Goal: Task Accomplishment & Management: Complete application form

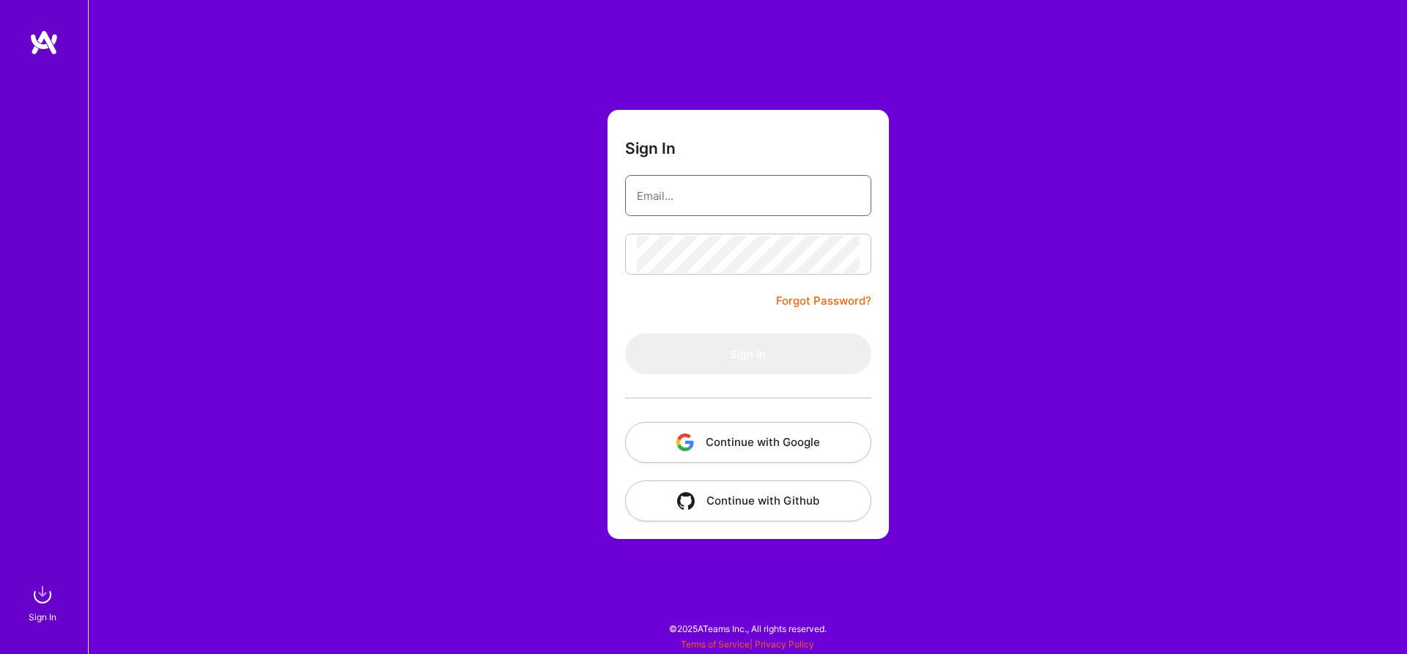
type input "[EMAIL_ADDRESS][DOMAIN_NAME]"
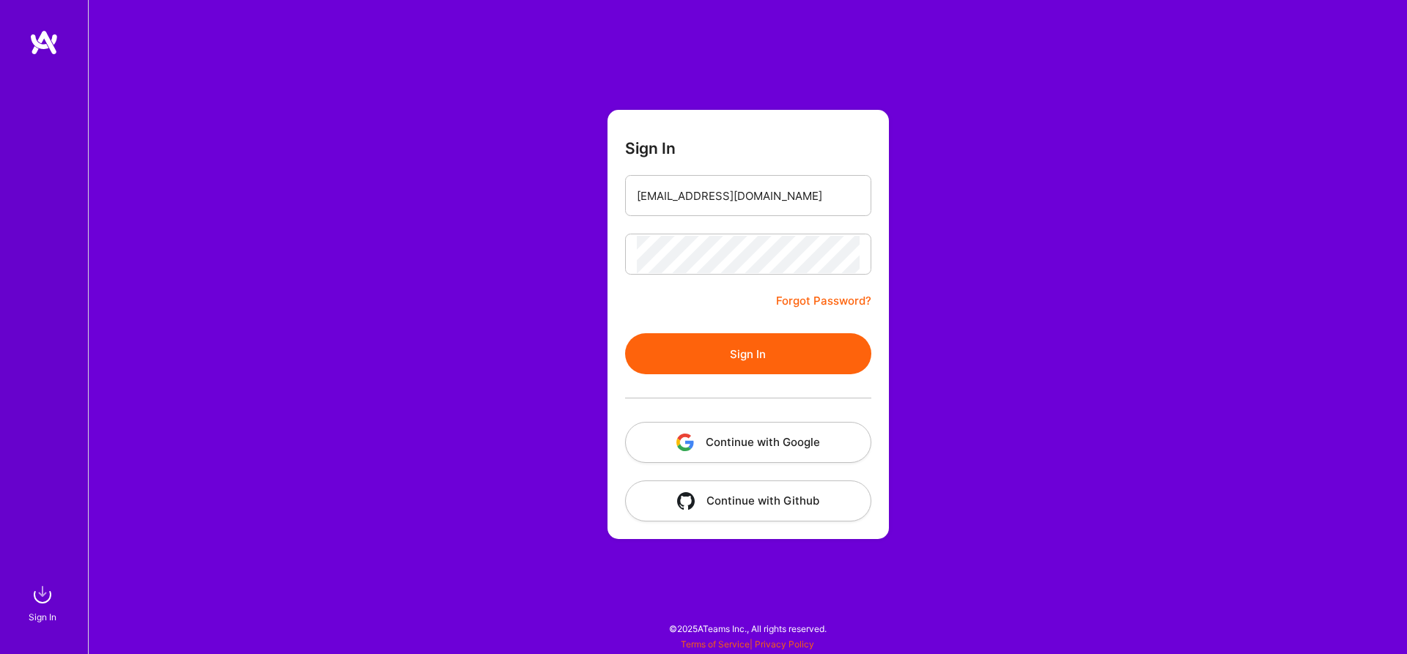
click at [717, 358] on button "Sign In" at bounding box center [748, 353] width 246 height 41
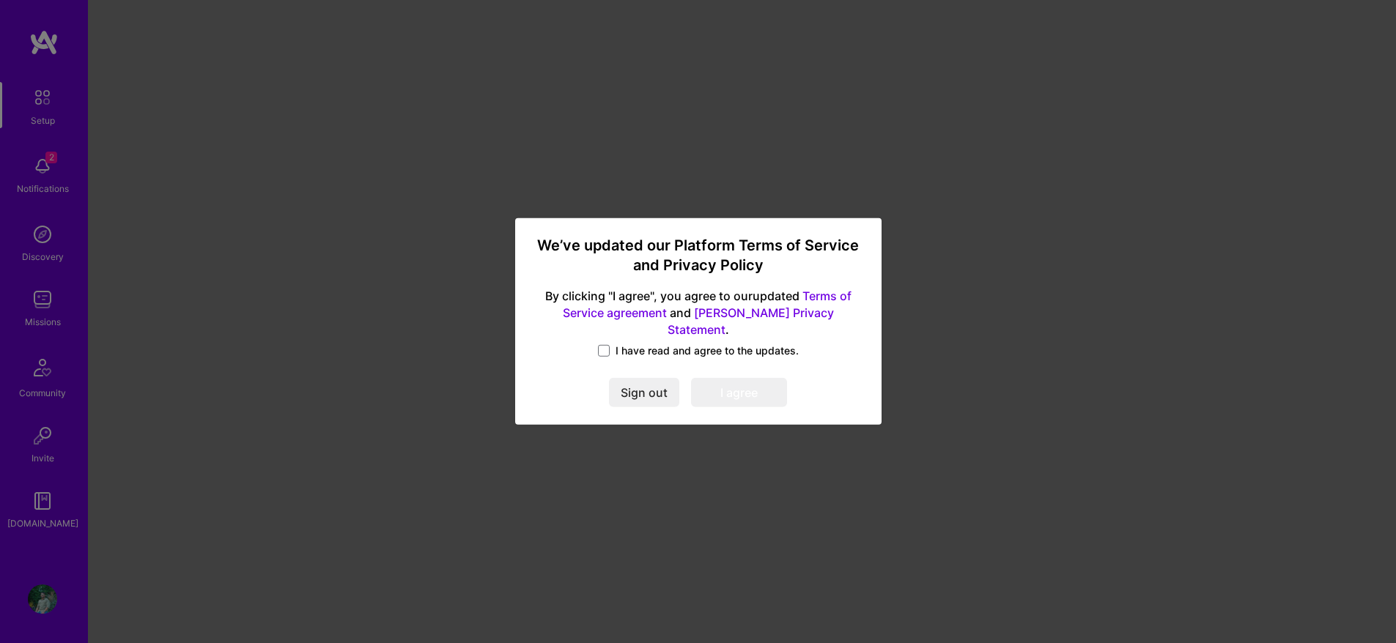
click at [597, 333] on div "We’ve updated our Platform Terms of Service and Privacy Policy By clicking "I a…" at bounding box center [698, 321] width 355 height 195
click at [611, 344] on label "I have read and agree to the updates." at bounding box center [698, 351] width 201 height 15
click at [0, 0] on input "I have read and agree to the updates." at bounding box center [0, 0] width 0 height 0
click at [733, 384] on button "I agree" at bounding box center [739, 393] width 96 height 29
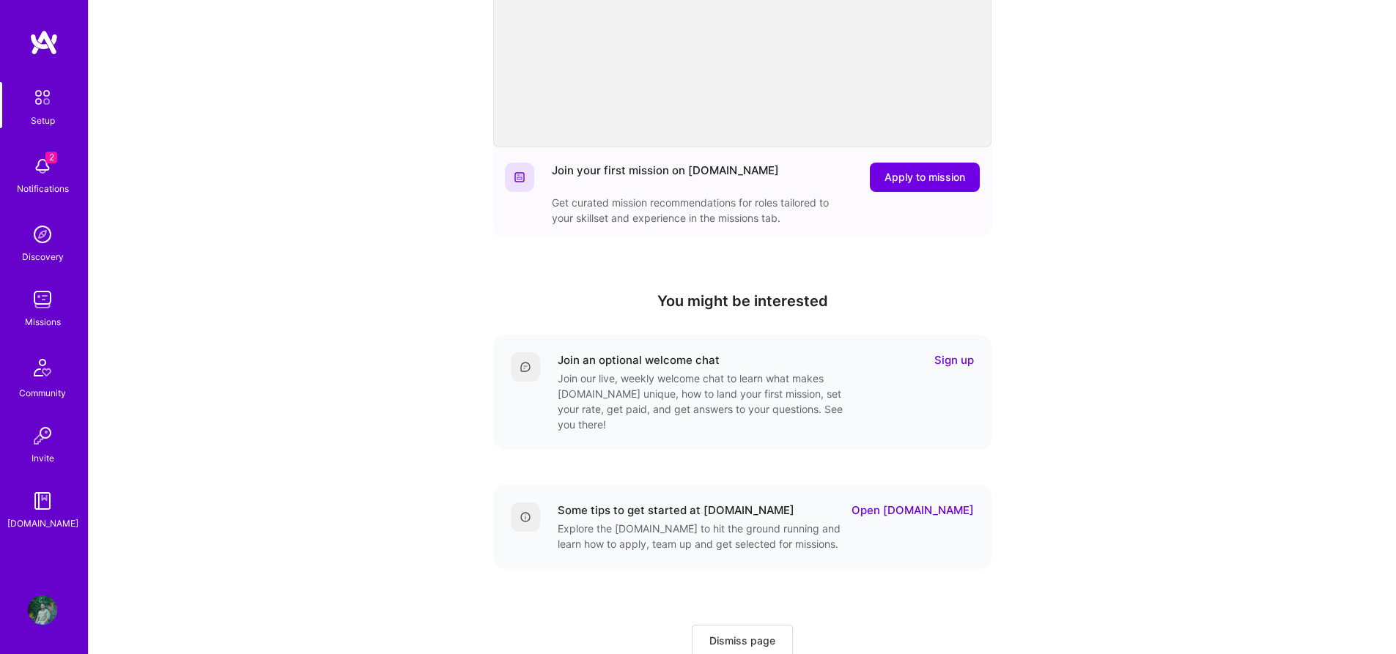
scroll to position [295, 0]
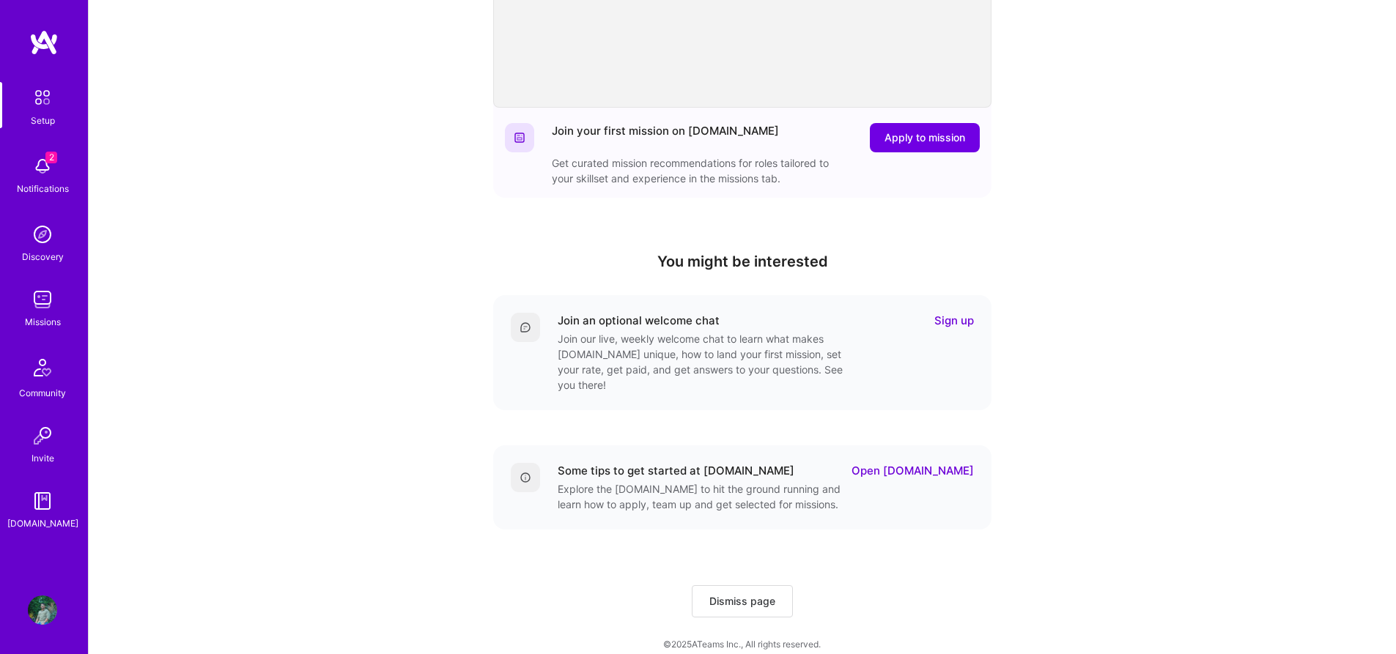
click at [947, 323] on link "Sign up" at bounding box center [954, 320] width 40 height 15
click at [44, 169] on img at bounding box center [42, 166] width 29 height 29
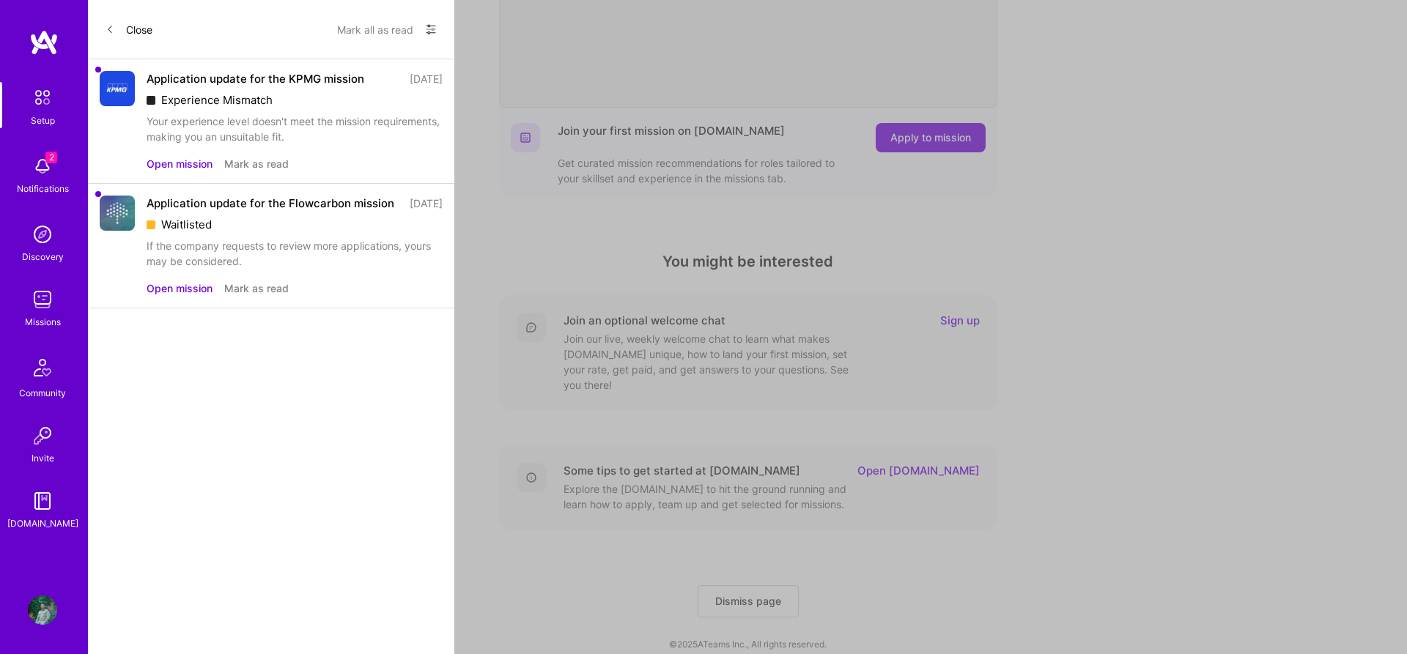
click at [270, 109] on div "Application update for the KPMG mission [DATE] Experience Mismatch Your experie…" at bounding box center [295, 107] width 296 height 73
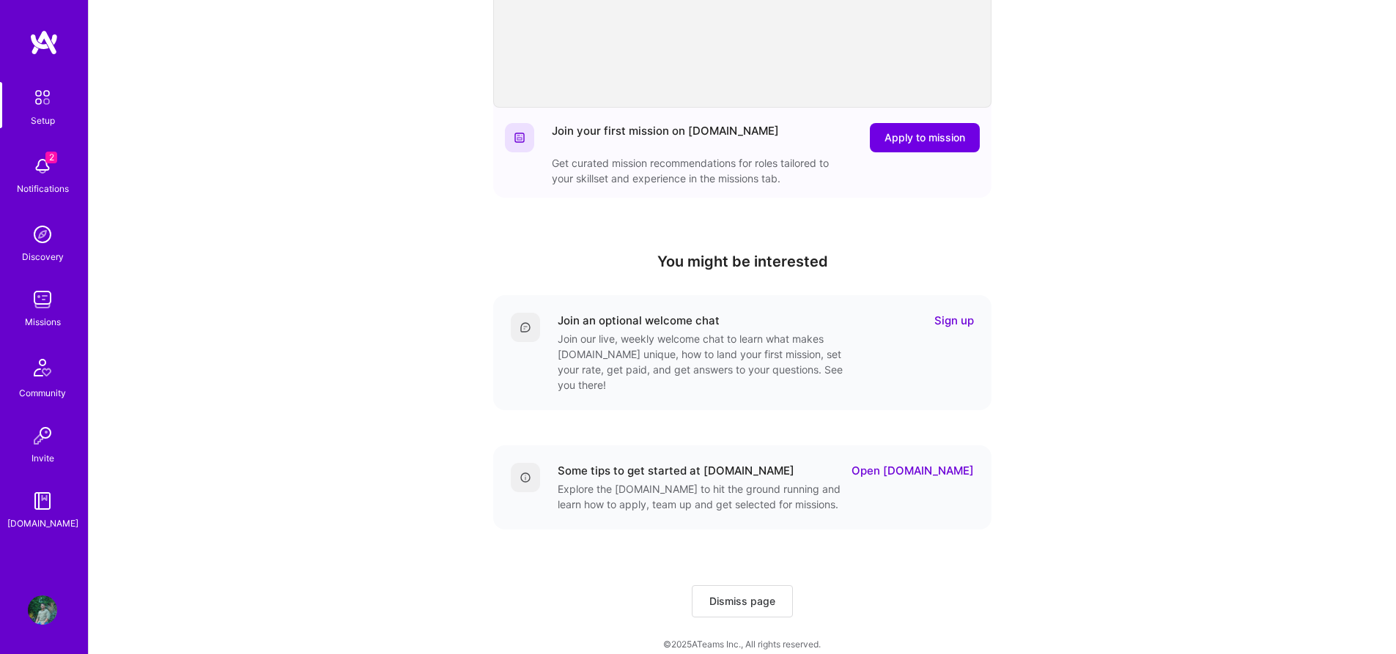
click at [790, 196] on div "2 Setup 2 Notifications Discovery Missions Community Invite [DOMAIN_NAME] Profi…" at bounding box center [698, 183] width 1396 height 957
click at [896, 141] on span "Apply to mission" at bounding box center [924, 137] width 81 height 15
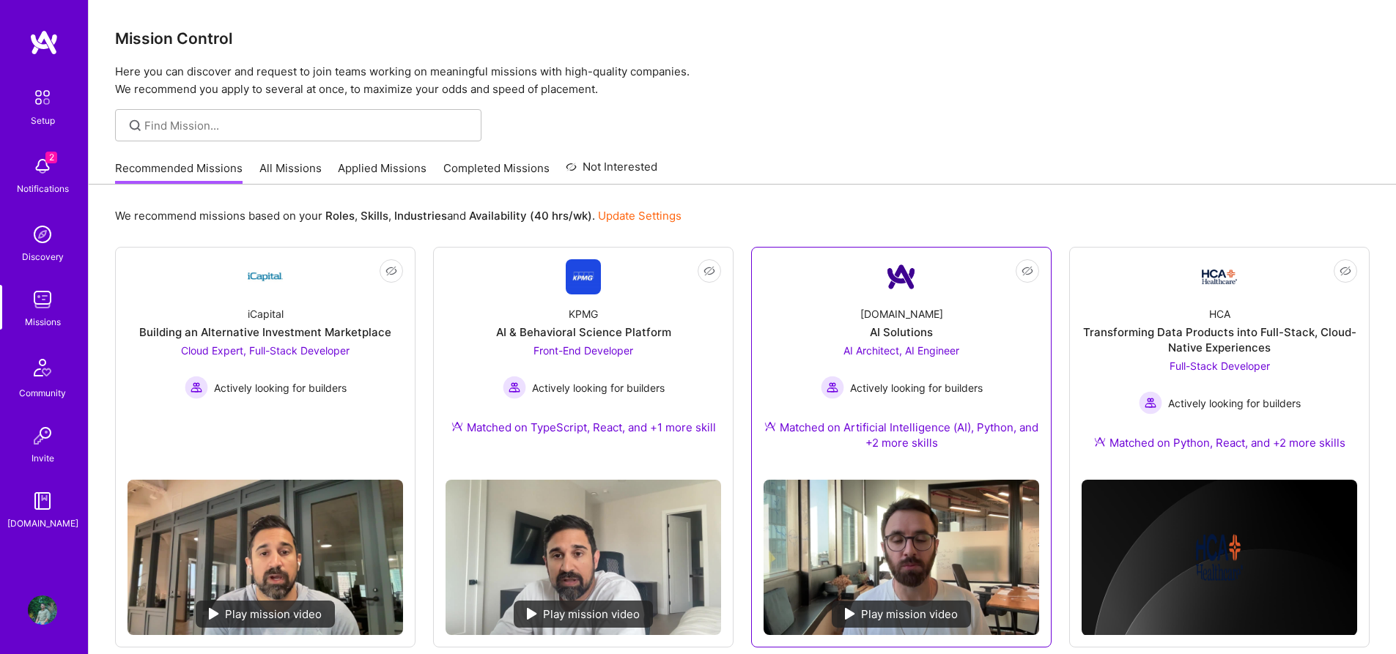
click at [903, 291] on img at bounding box center [901, 276] width 35 height 35
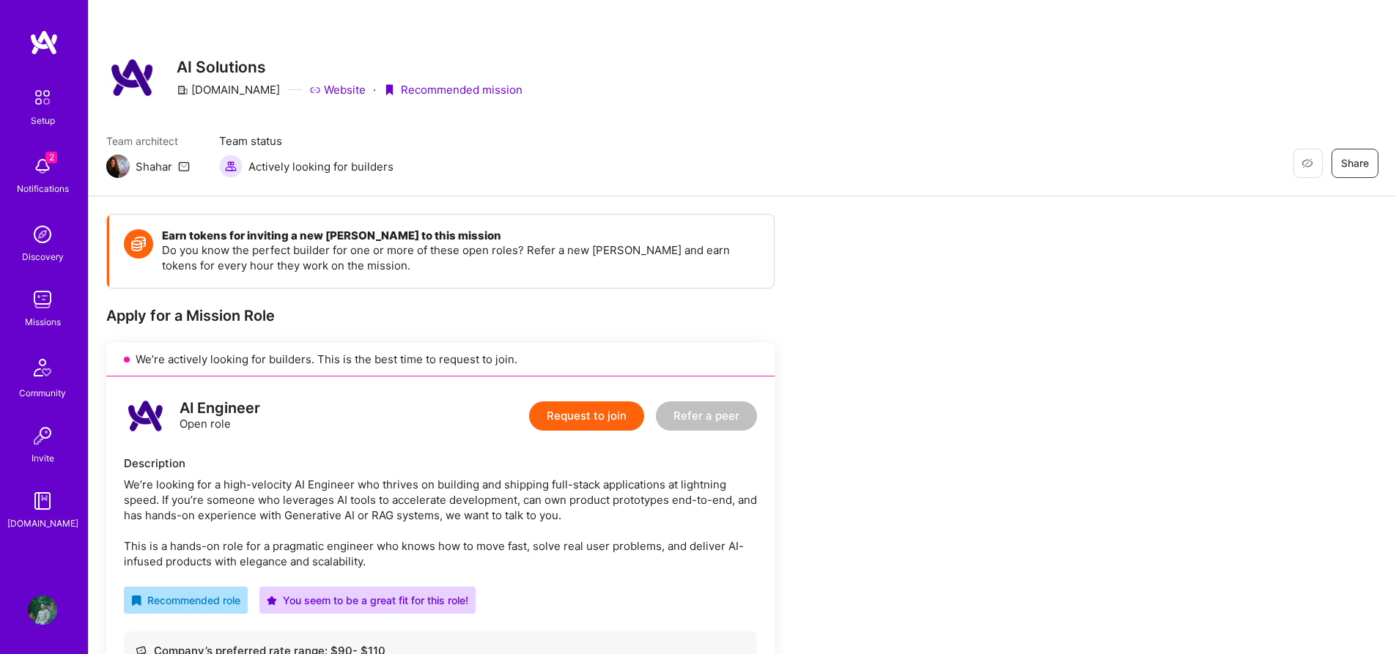
click at [570, 419] on button "Request to join" at bounding box center [586, 416] width 115 height 29
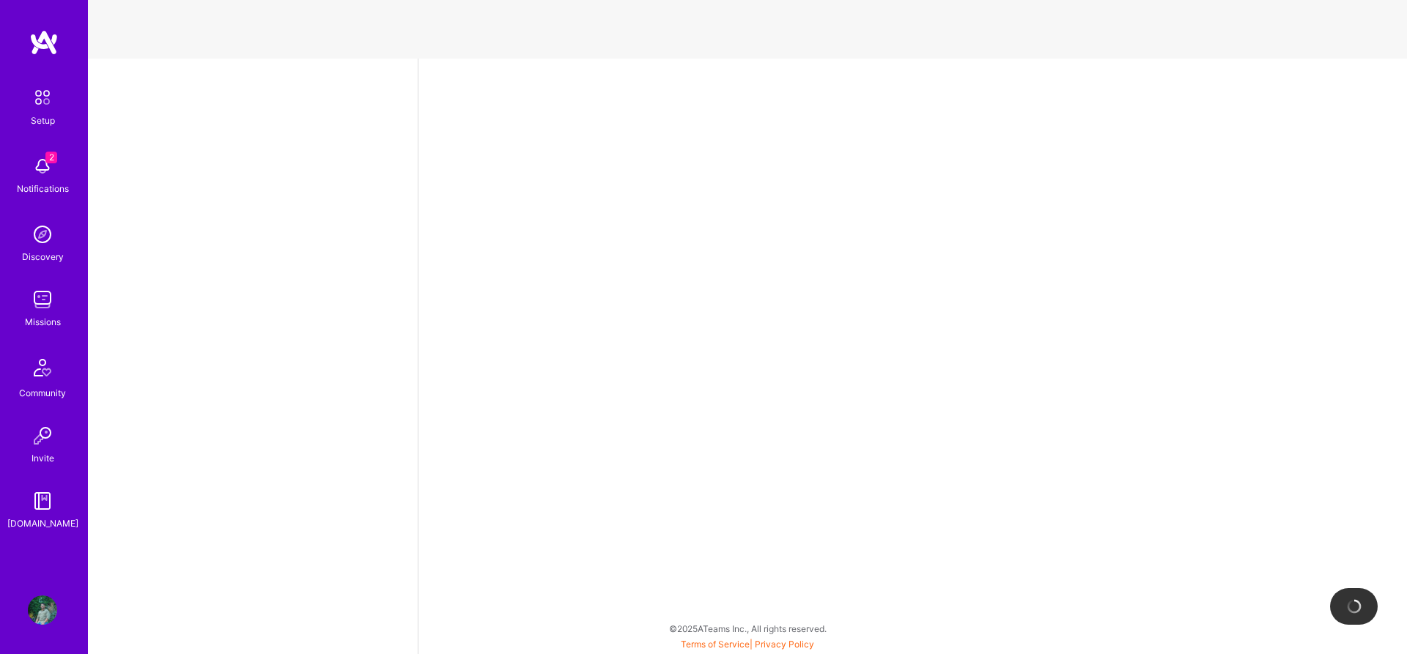
select select "US"
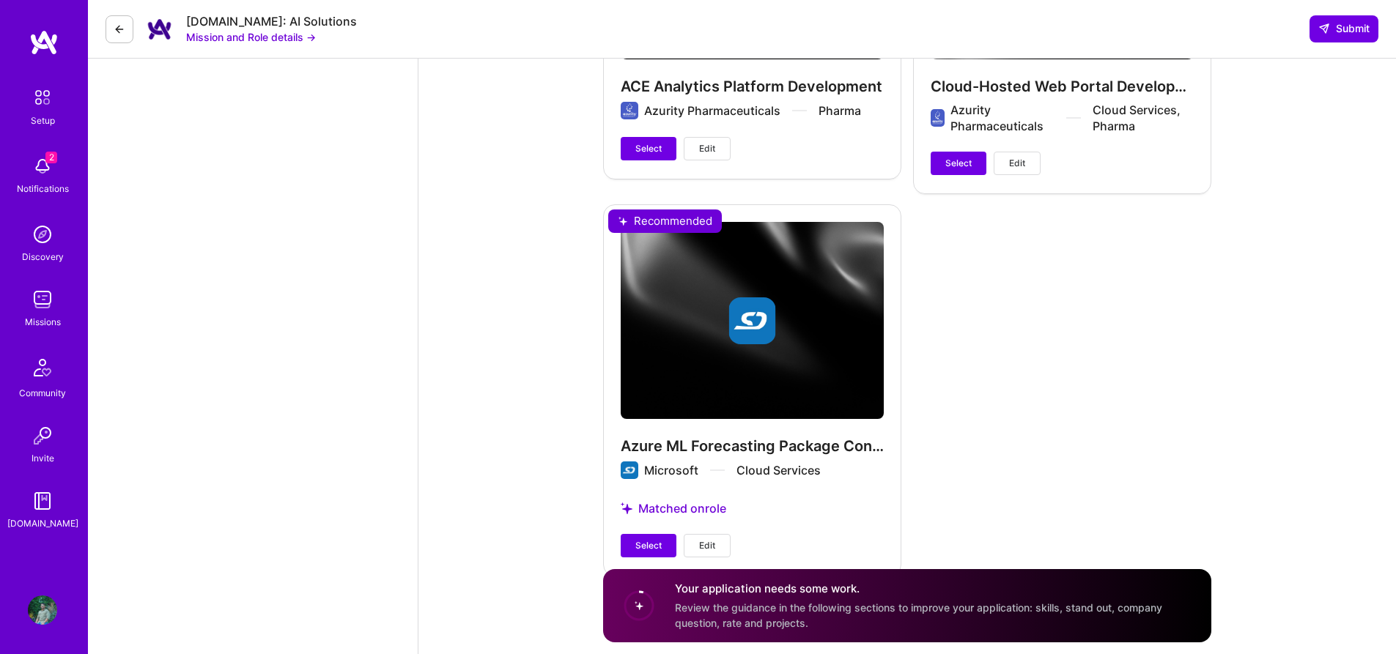
scroll to position [2526, 0]
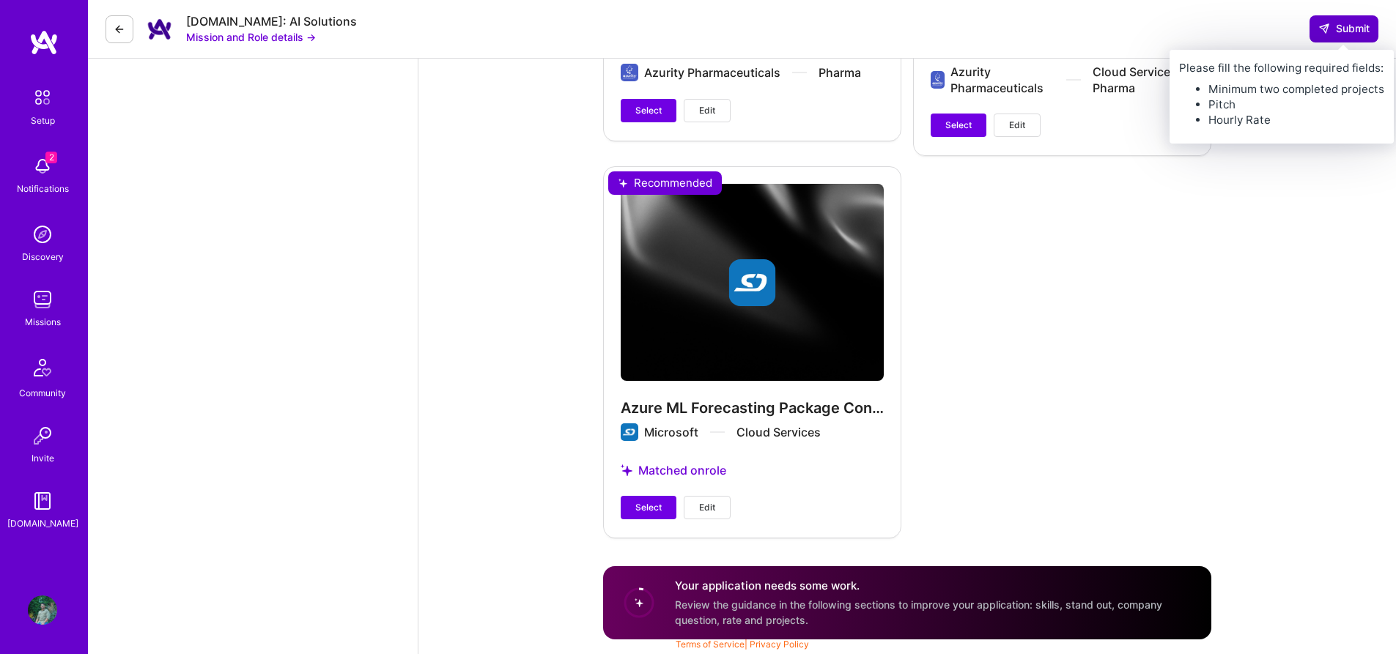
click at [1347, 32] on span "Submit" at bounding box center [1343, 28] width 51 height 15
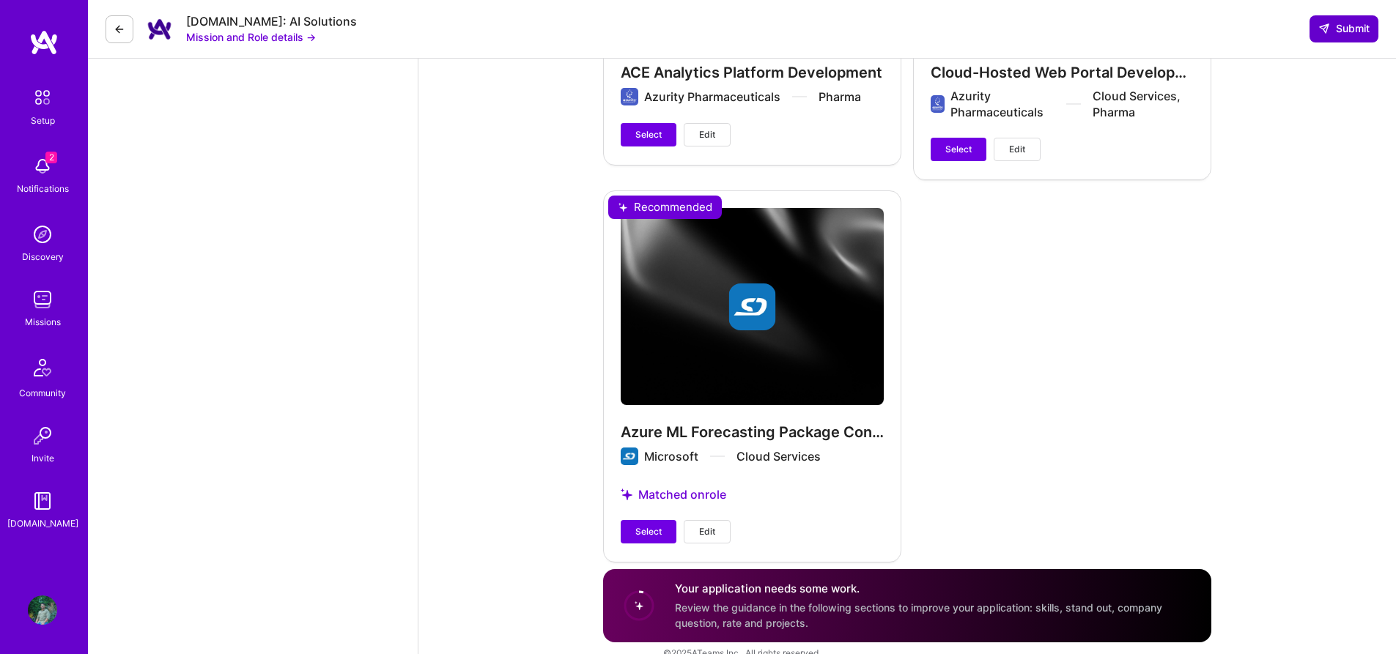
click at [1348, 32] on span "Submit" at bounding box center [1343, 28] width 51 height 15
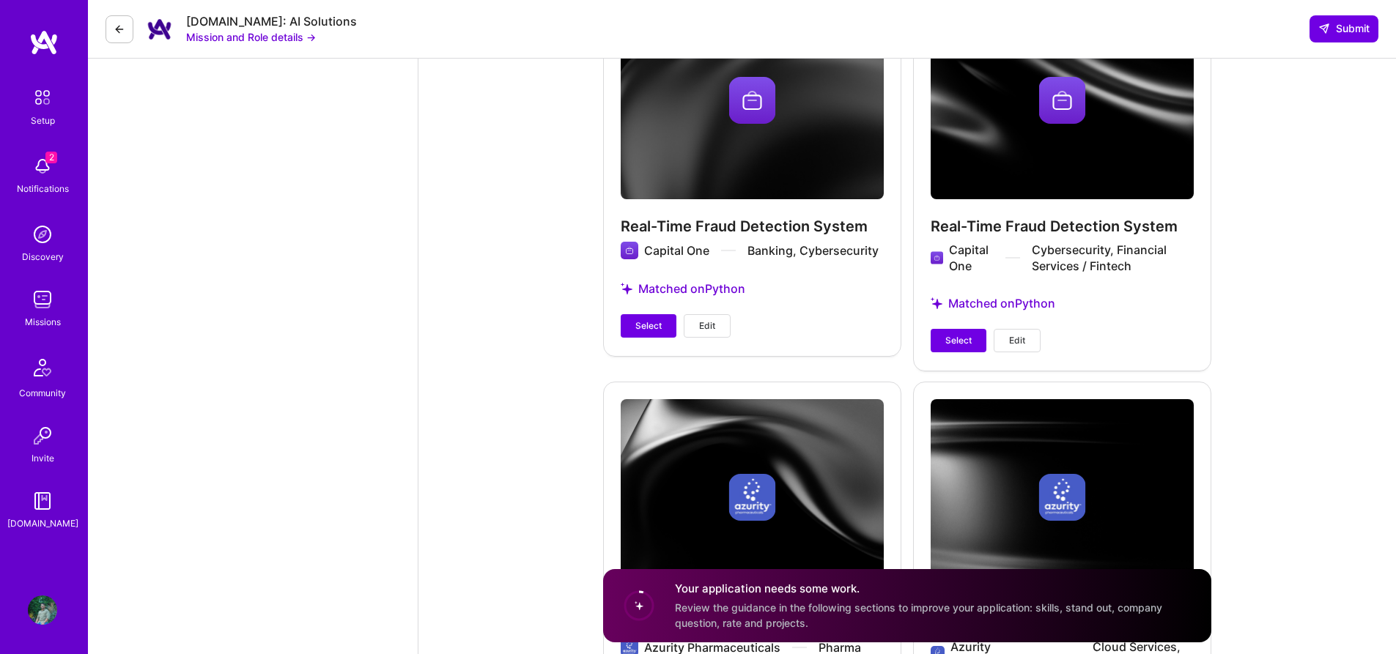
scroll to position [1976, 0]
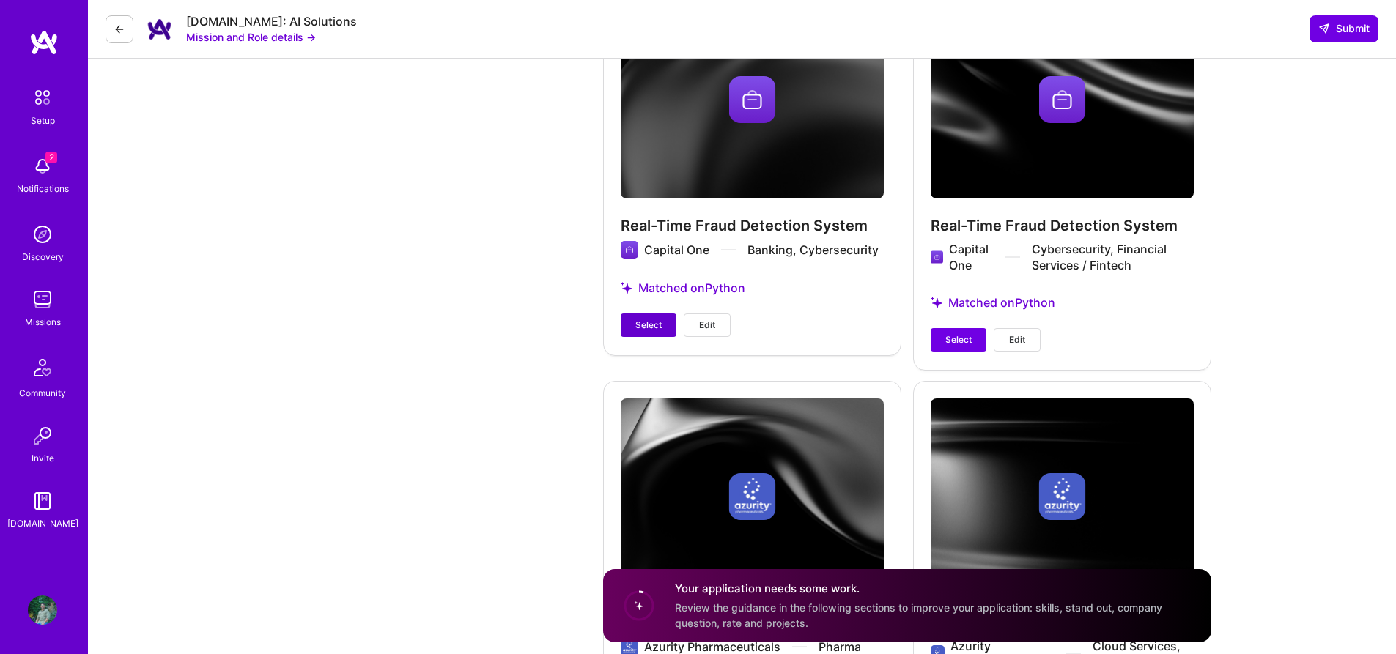
click at [650, 328] on span "Select" at bounding box center [648, 325] width 26 height 13
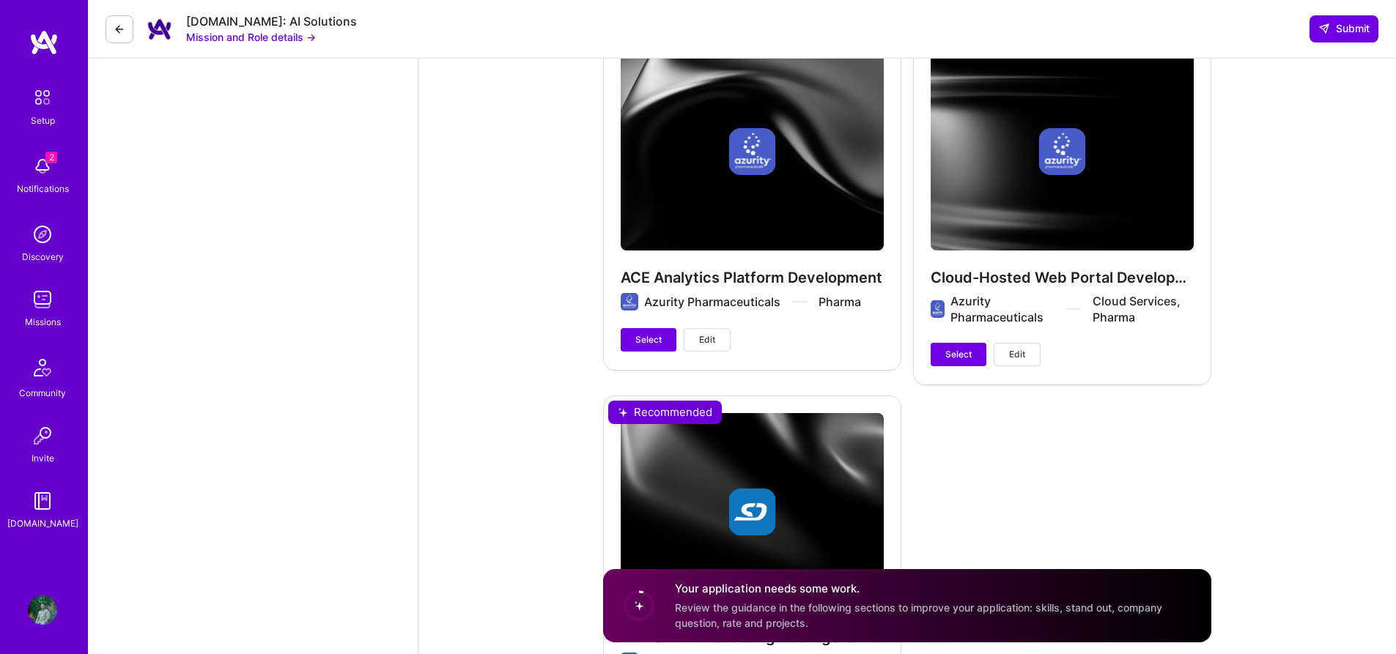
scroll to position [2333, 0]
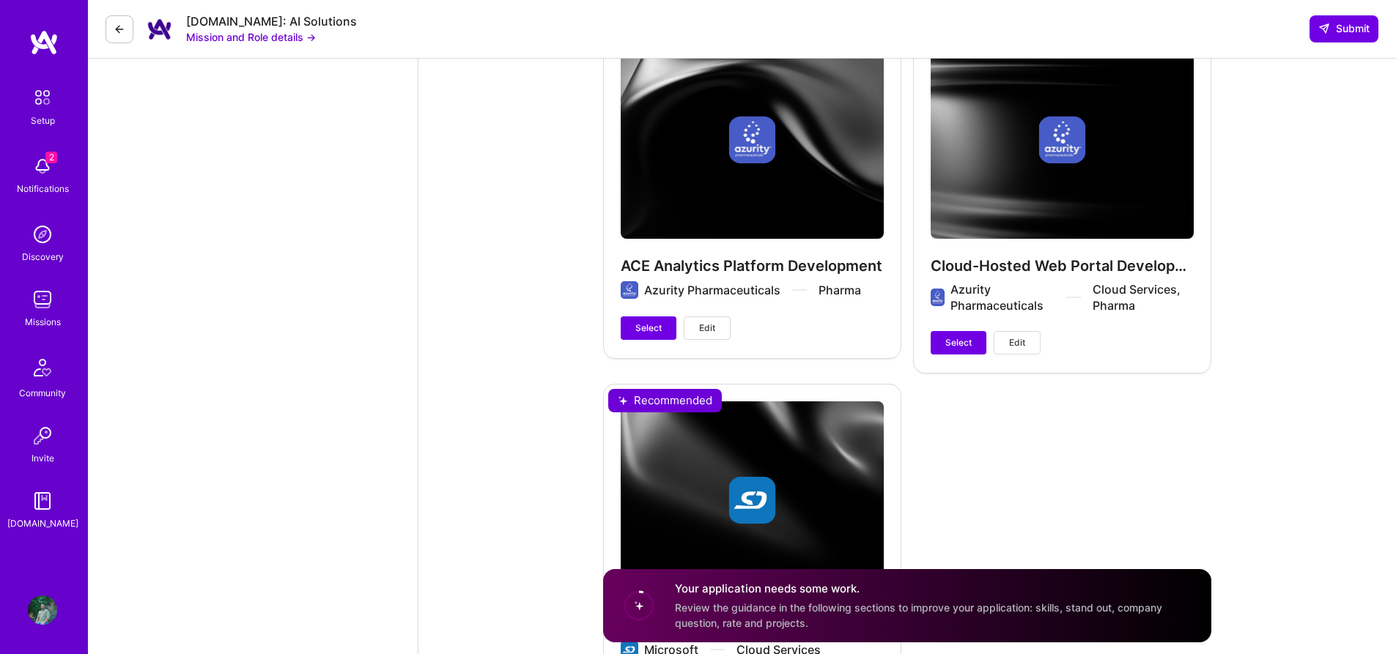
click at [643, 314] on div "ACE Analytics Platform Development Azurity Pharmaceuticals Pharma Select Edit" at bounding box center [752, 190] width 298 height 333
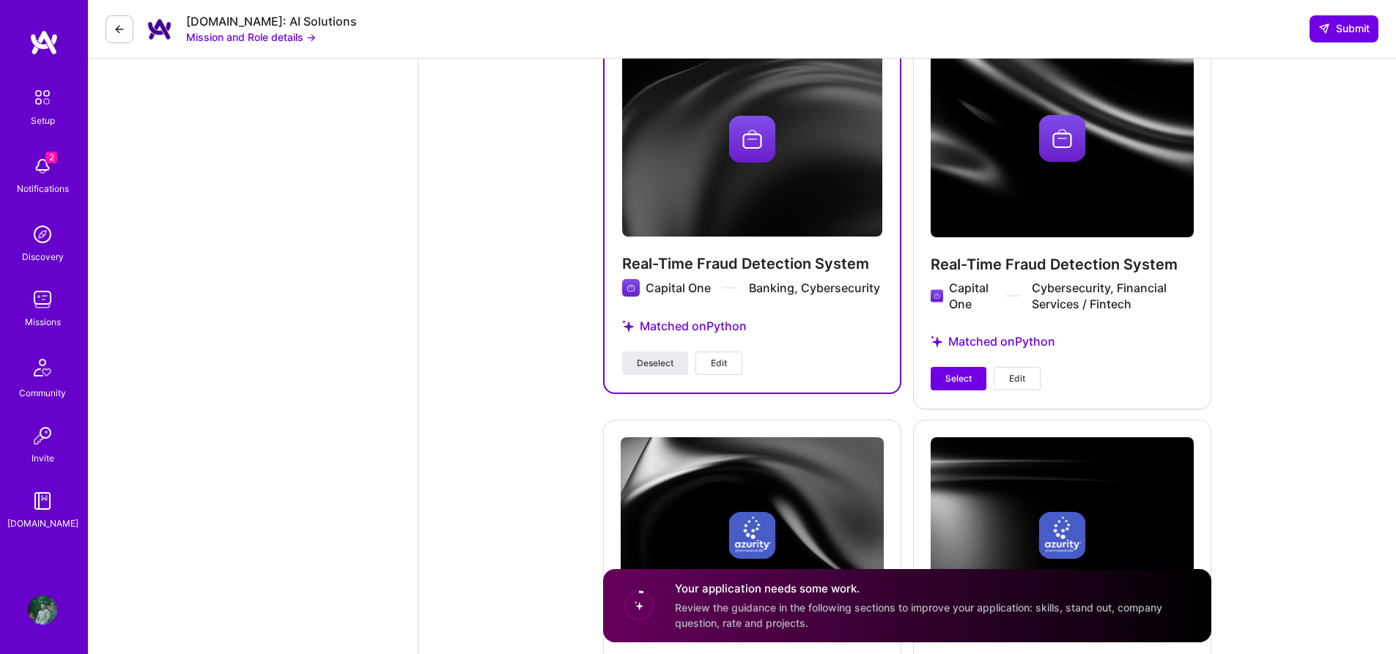
scroll to position [1936, 0]
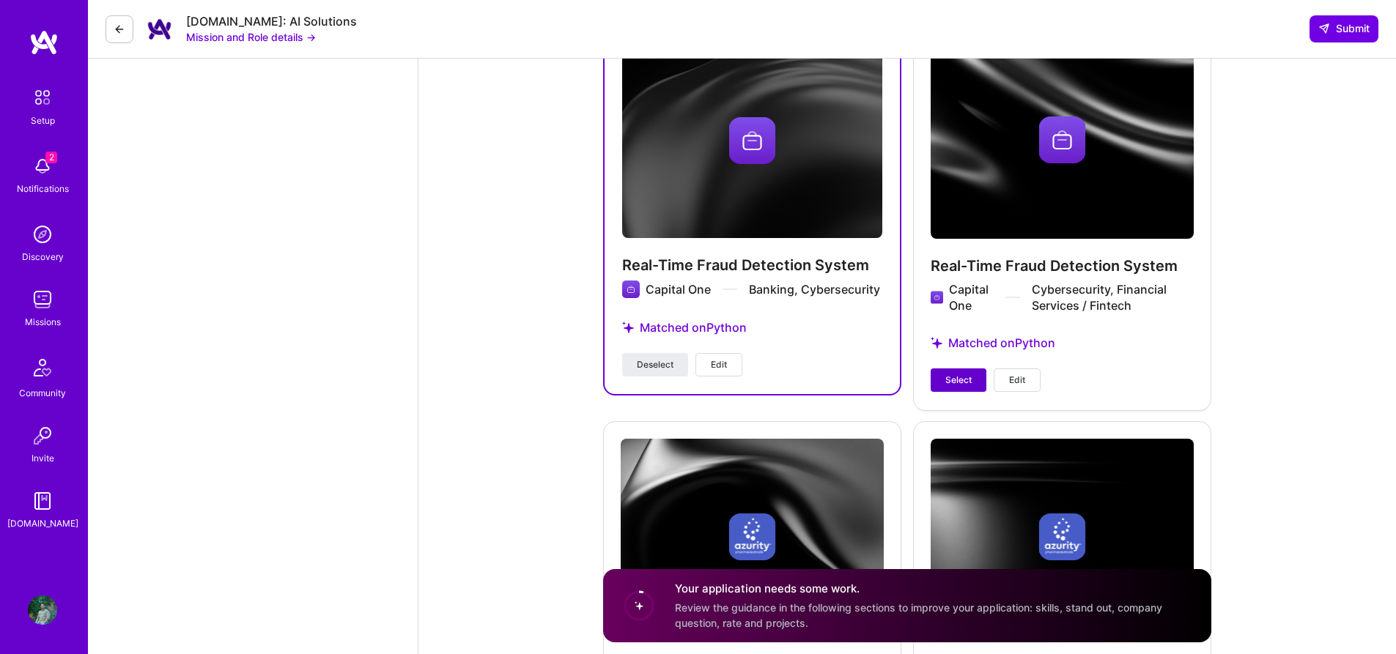
click at [969, 377] on span "Select" at bounding box center [958, 380] width 26 height 13
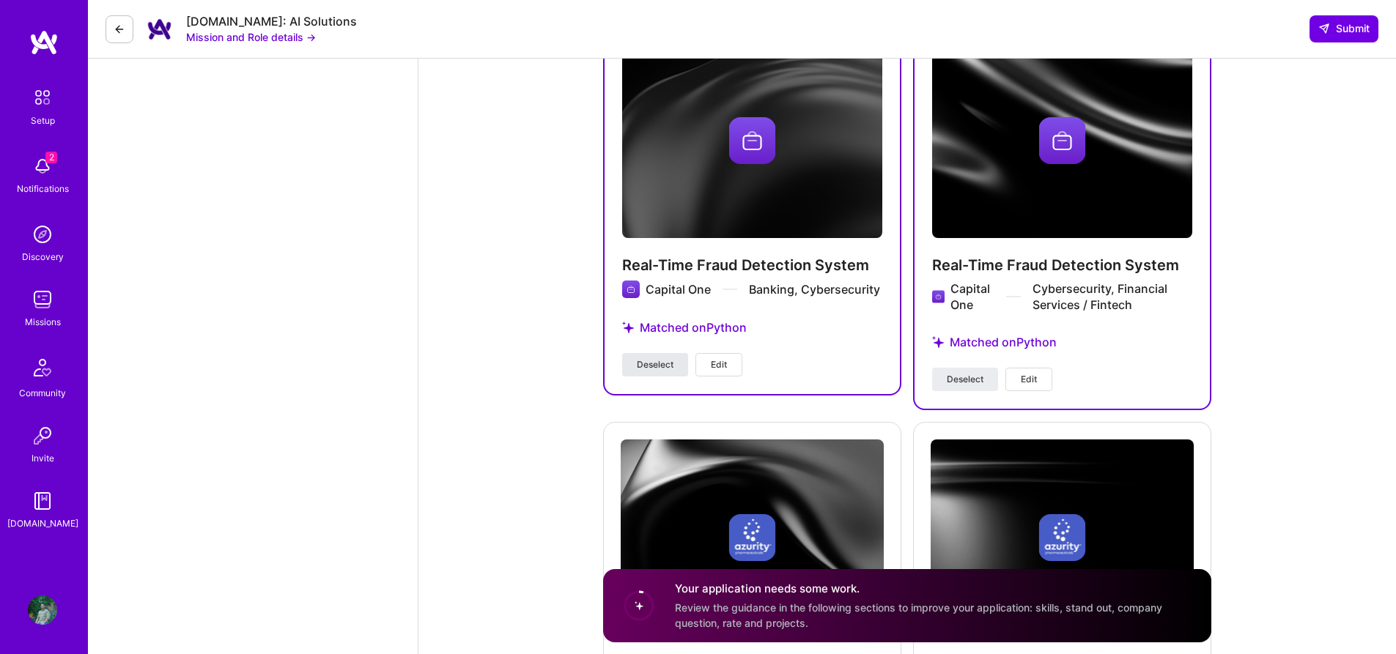
click at [647, 363] on span "Deselect" at bounding box center [655, 364] width 37 height 13
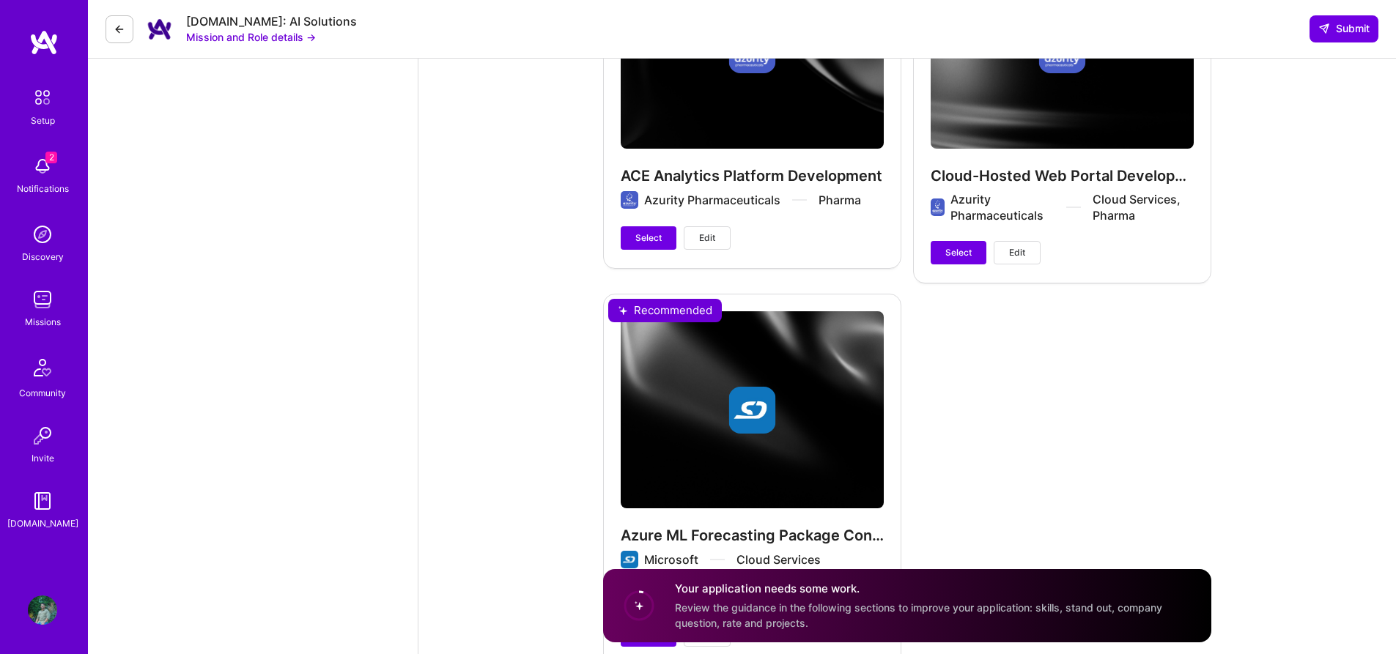
scroll to position [2551, 0]
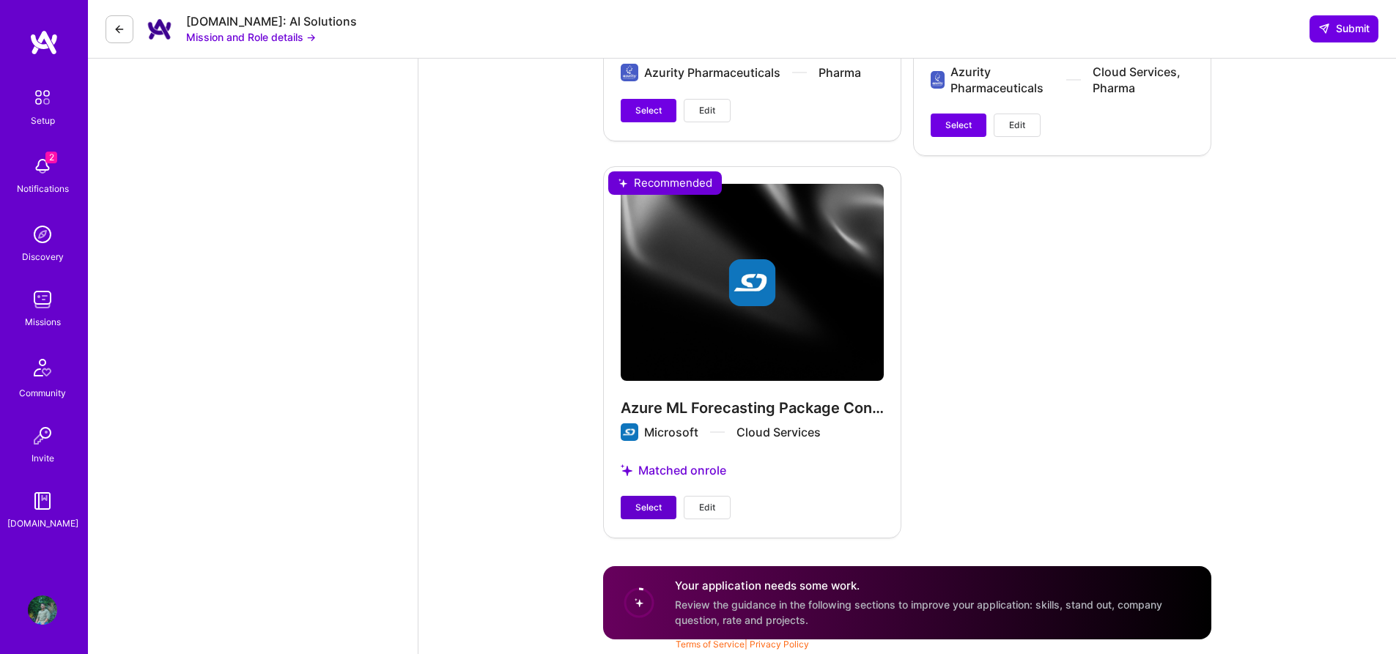
click at [646, 500] on button "Select" at bounding box center [649, 507] width 56 height 23
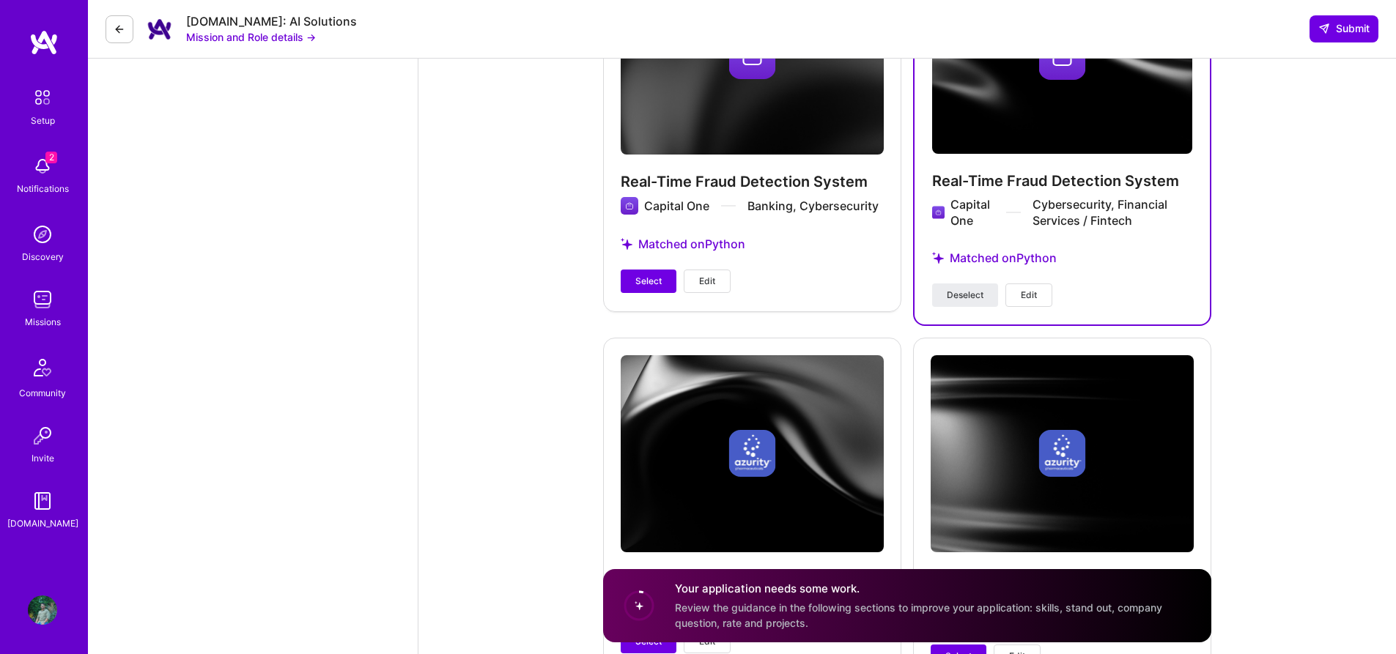
scroll to position [2018, 0]
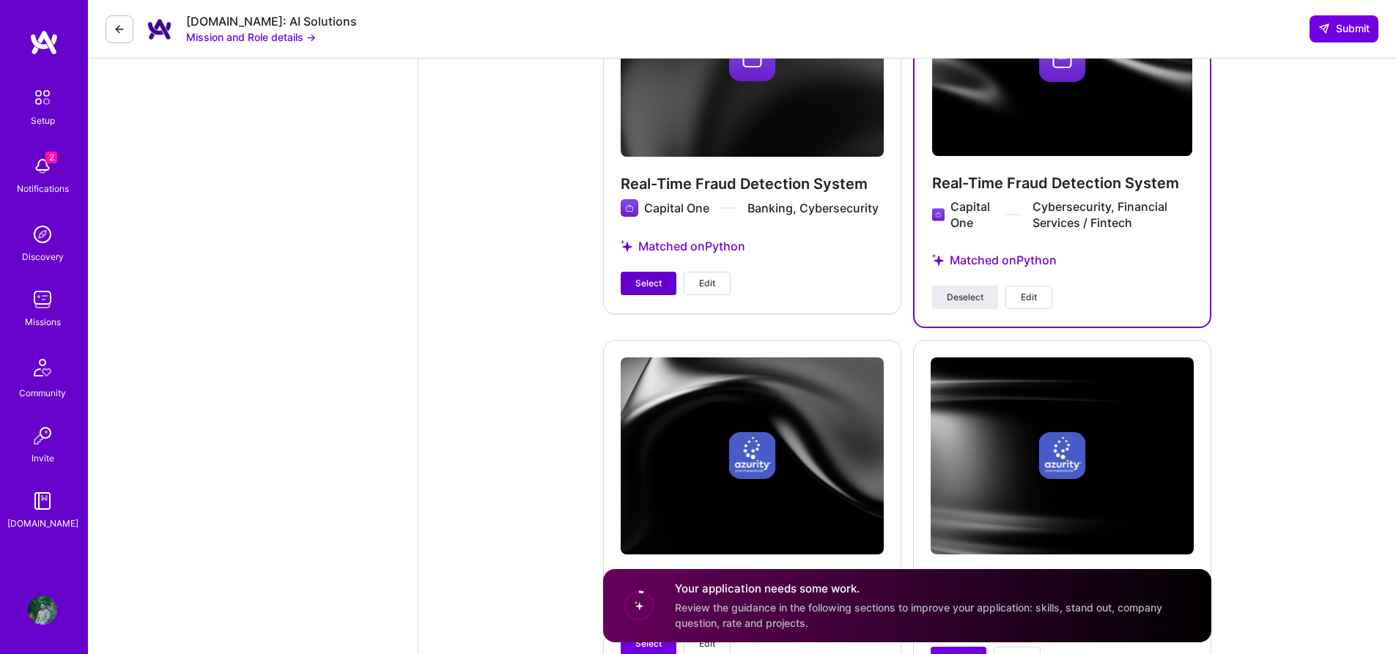
click at [652, 287] on span "Select" at bounding box center [648, 283] width 26 height 13
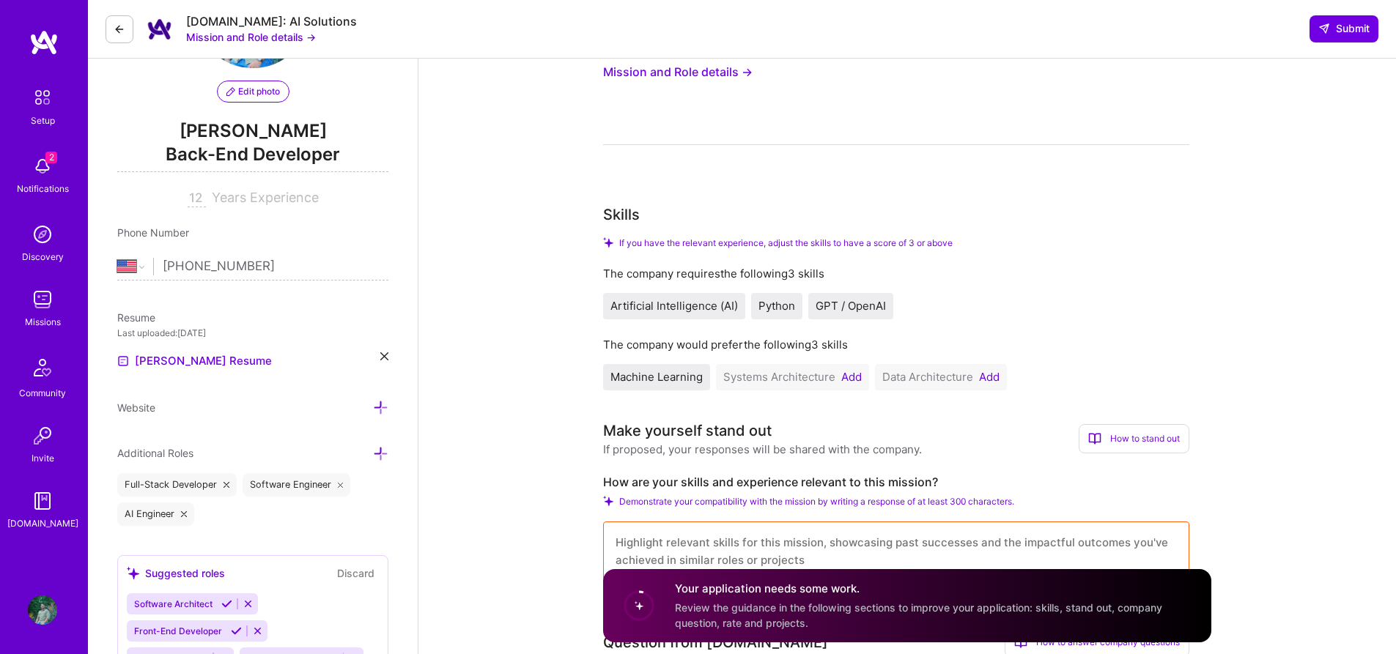
scroll to position [0, 0]
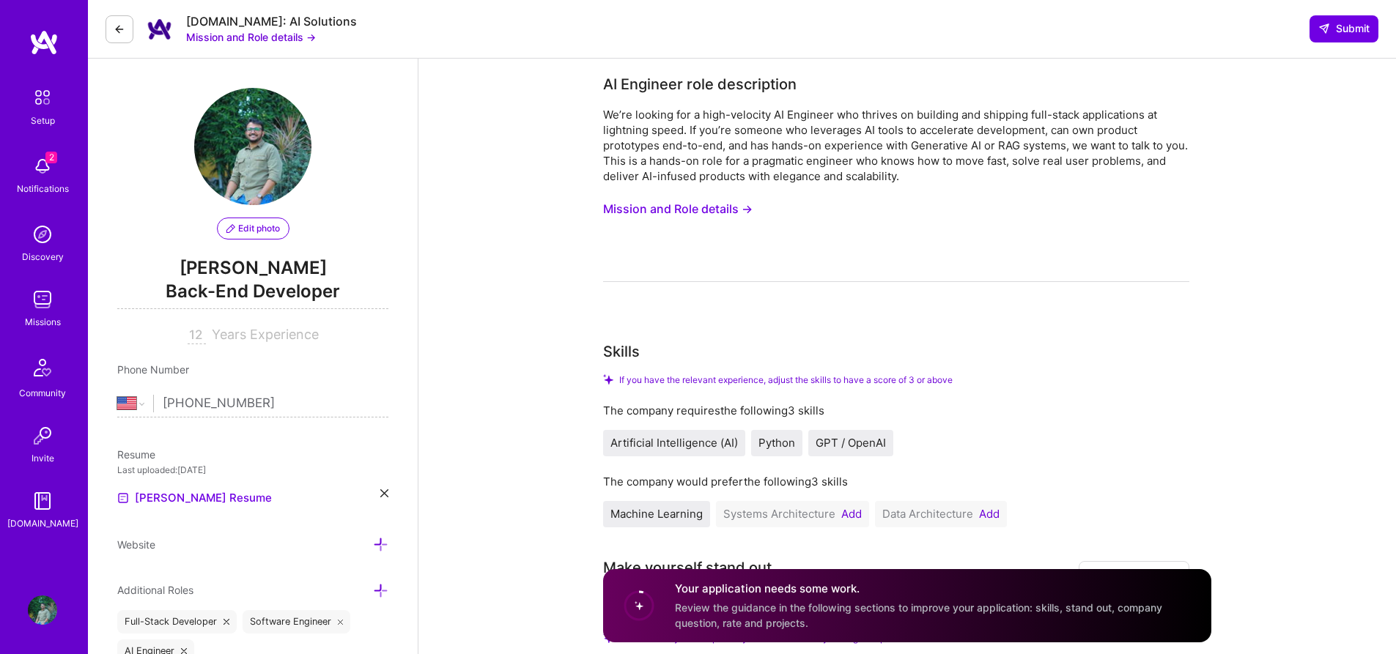
drag, startPoint x: 899, startPoint y: 177, endPoint x: 600, endPoint y: 104, distance: 307.6
click at [385, 491] on icon at bounding box center [384, 493] width 8 height 8
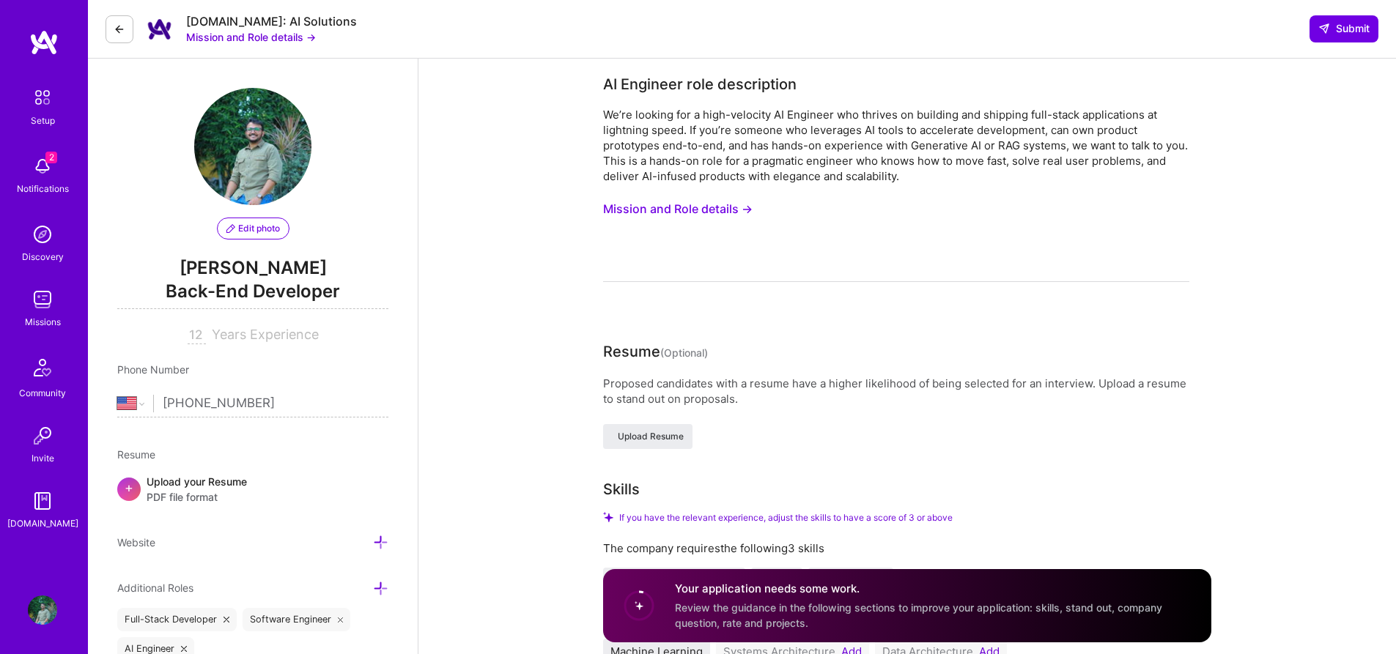
click at [134, 484] on div "+" at bounding box center [128, 489] width 23 height 23
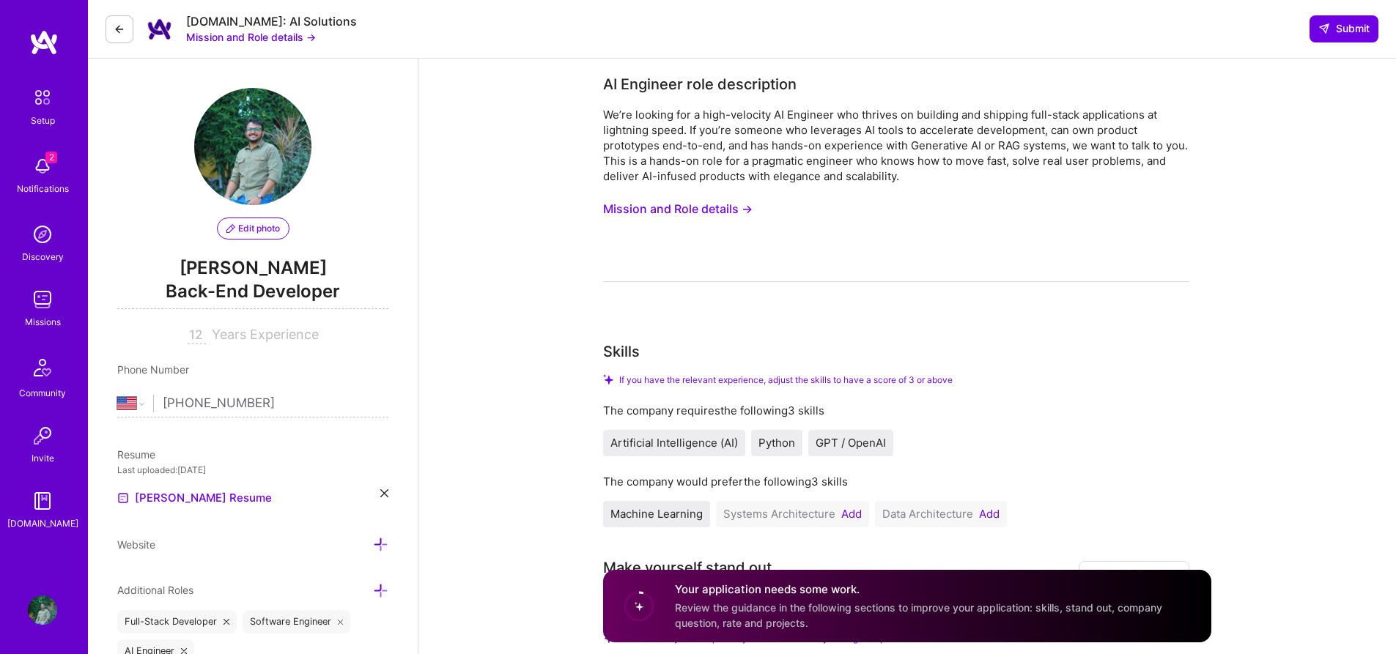
drag, startPoint x: 905, startPoint y: 177, endPoint x: 583, endPoint y: 117, distance: 327.4
copy div "We’re looking for a high-velocity AI Engineer who thrives on building and shipp…"
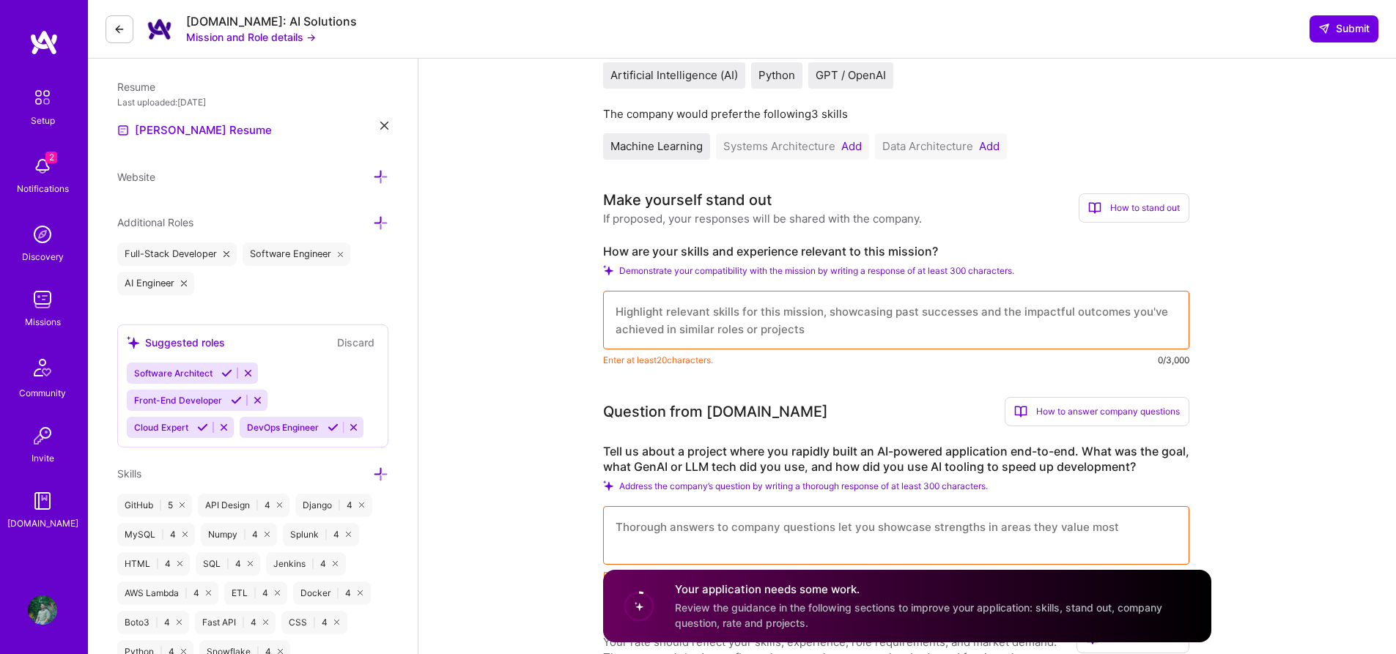
scroll to position [370, 0]
click at [721, 252] on label "How are your skills and experience relevant to this mission?" at bounding box center [896, 249] width 586 height 15
copy label "How are your skills and experience relevant to this mission?"
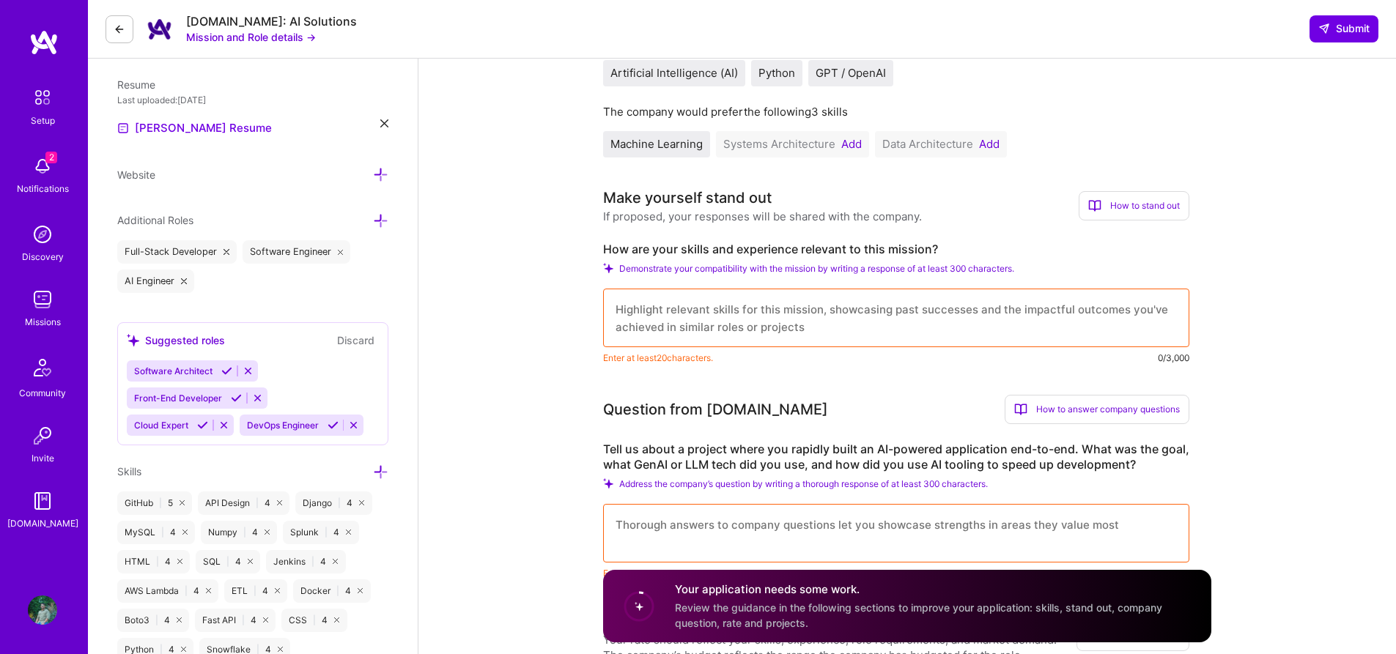
click at [718, 319] on textarea at bounding box center [896, 318] width 586 height 59
paste textarea "L ipsumdo si ametconsec adi elits doe tem incidi utlabore et dolo magn’a enimad…"
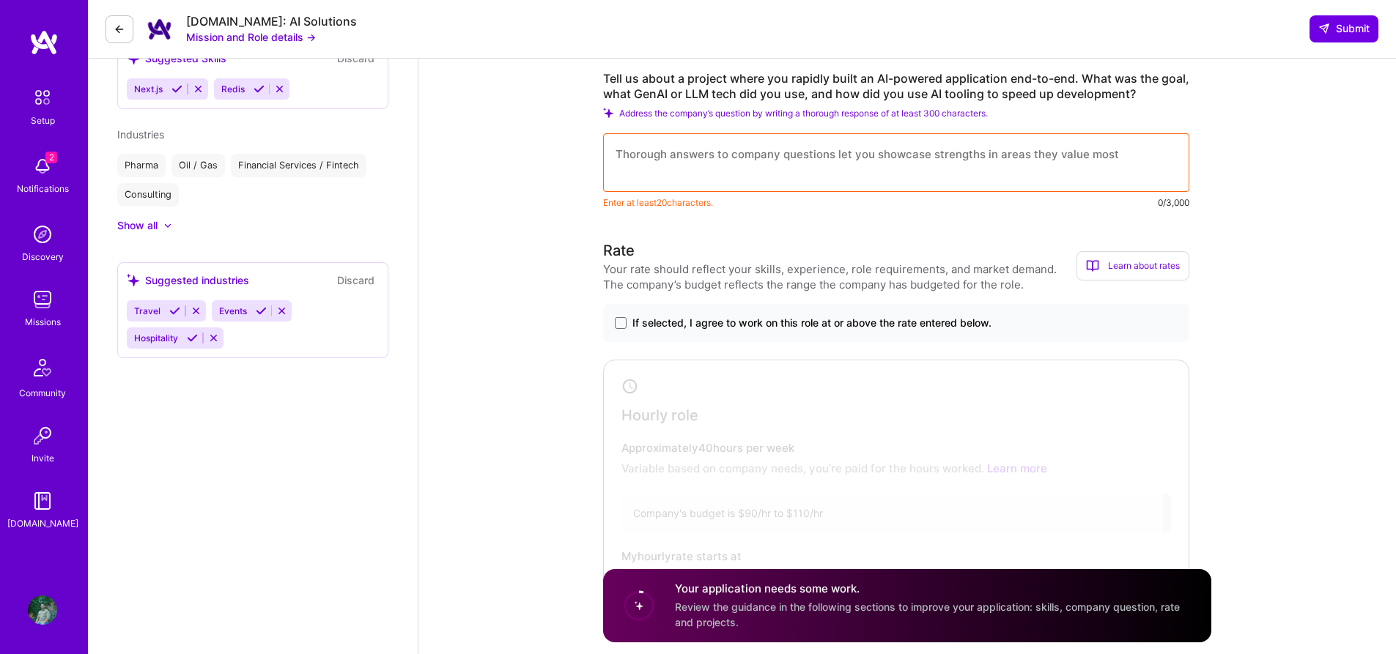
scroll to position [827, 0]
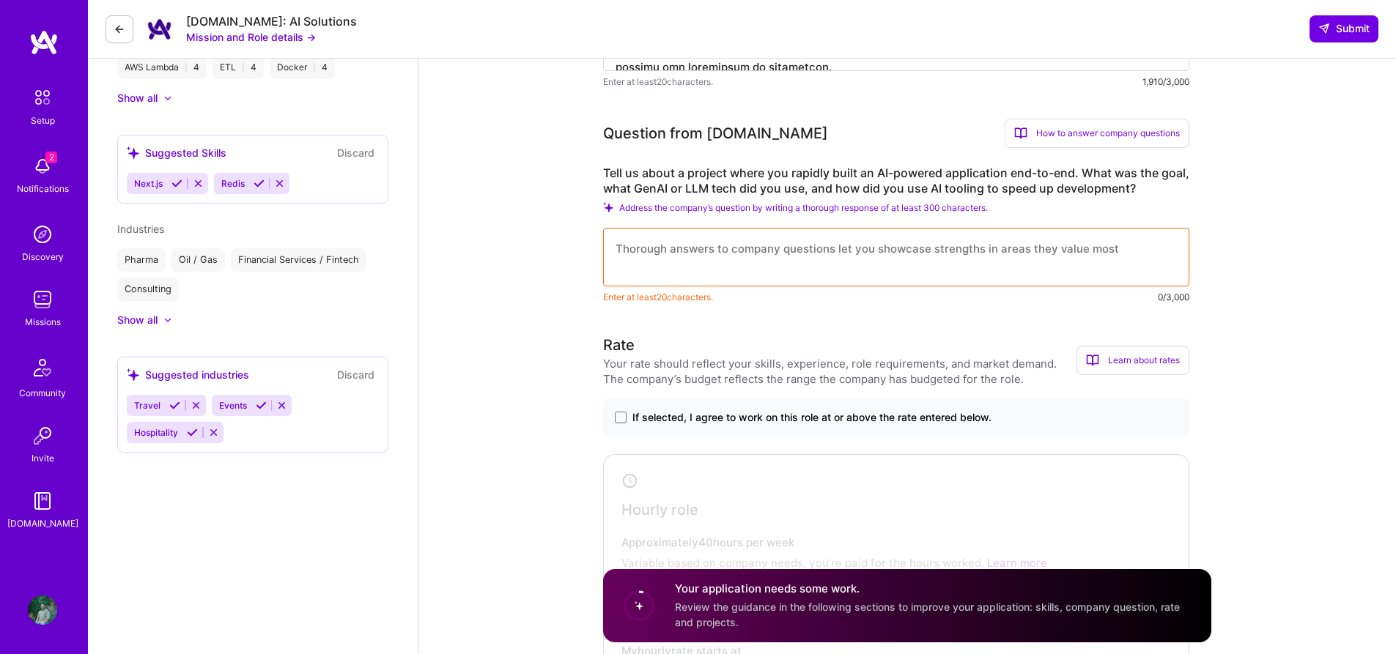
type textarea "L ipsumdo si ametconsec adi elits doe tem incidi utlabore et dolo magn’a enimad…"
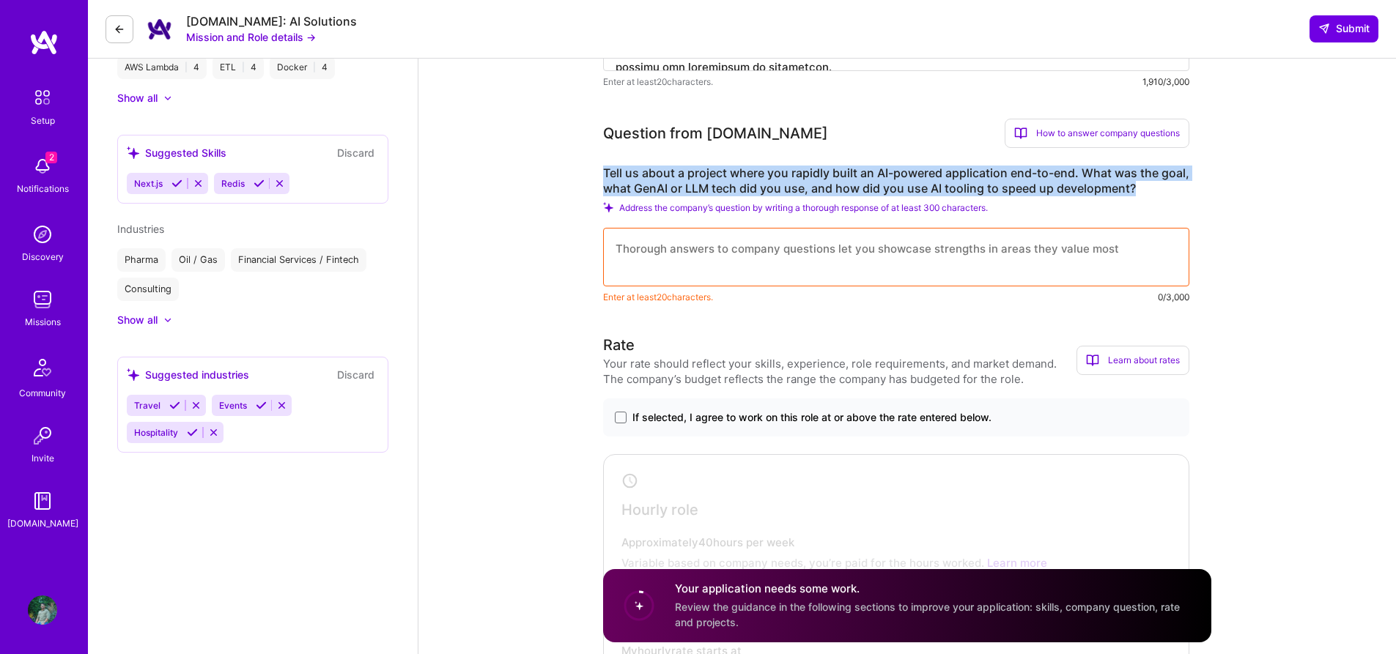
drag, startPoint x: 1152, startPoint y: 188, endPoint x: 605, endPoint y: 166, distance: 547.1
click at [605, 166] on label "Tell us about a project where you rapidly built an AI-powered application end-t…" at bounding box center [896, 181] width 586 height 31
copy label "Tell us about a project where you rapidly built an AI-powered application end-t…"
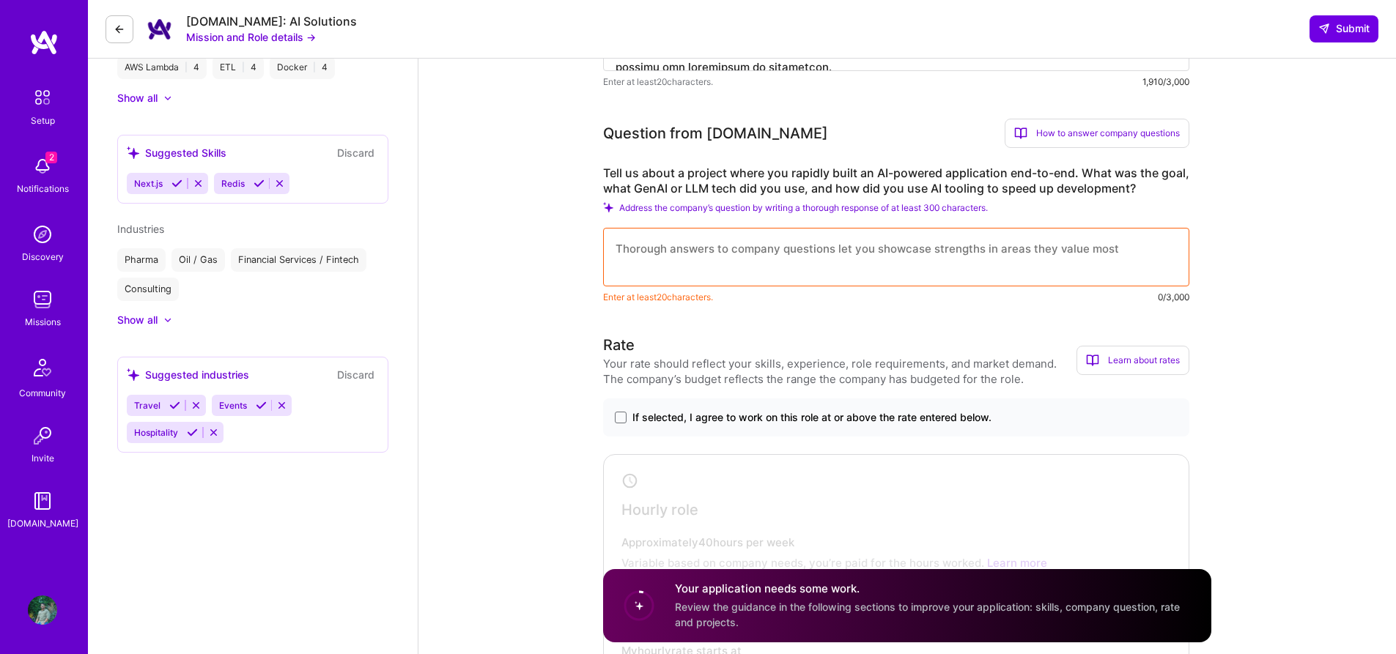
click at [690, 260] on textarea at bounding box center [896, 257] width 586 height 59
paste textarea "Loremips, D sitam co AD-elitsed doeiusmo temporinc utlaboree dol Magnaal Enimad…"
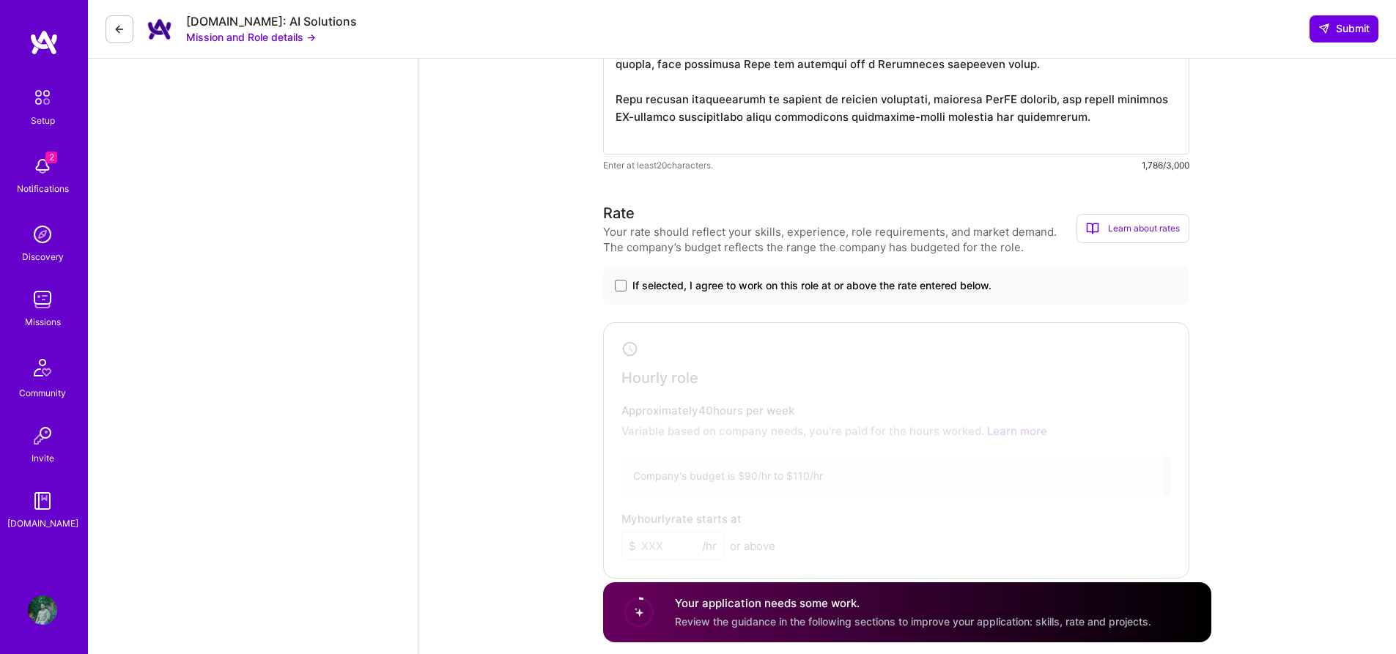
scroll to position [1531, 0]
type textarea "Loremips, D sitam co AD-elitsed doeiusmo temporinc utlaboree dol Magnaal Enimad…"
click at [620, 289] on span at bounding box center [621, 285] width 12 height 12
click at [0, 0] on input "If selected, I agree to work on this role at or above the rate entered below." at bounding box center [0, 0] width 0 height 0
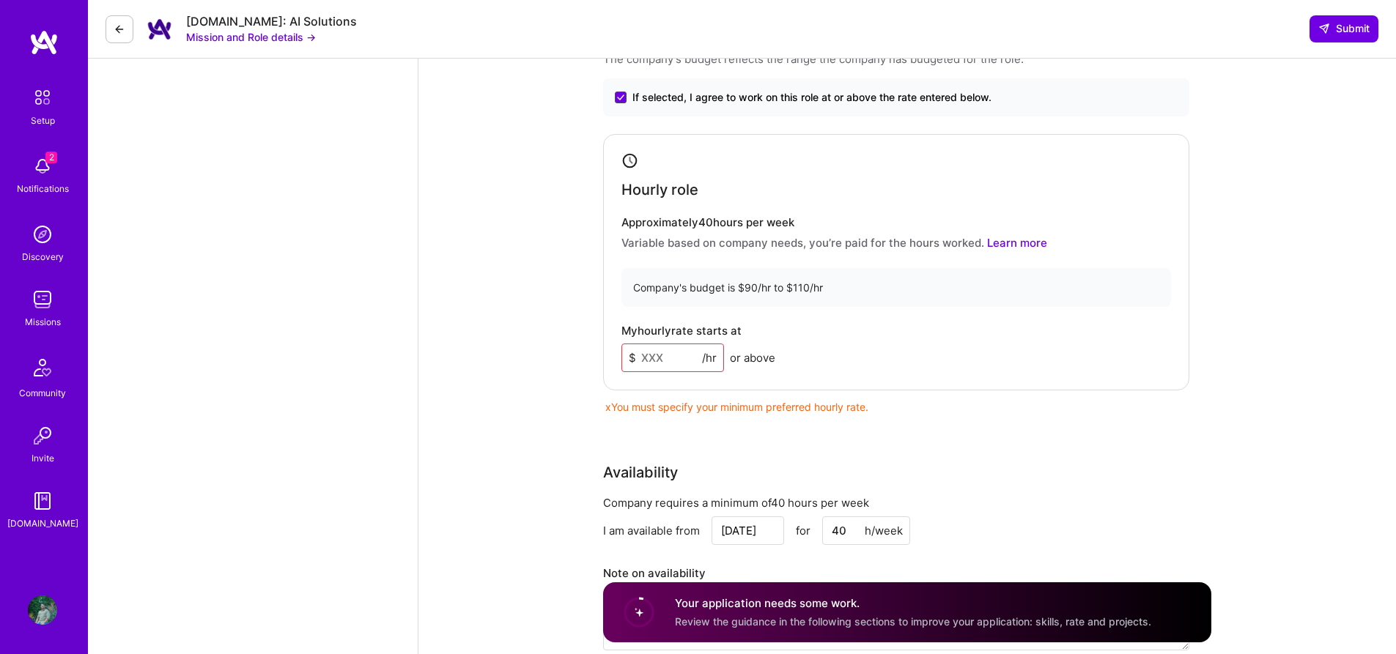
scroll to position [1723, 0]
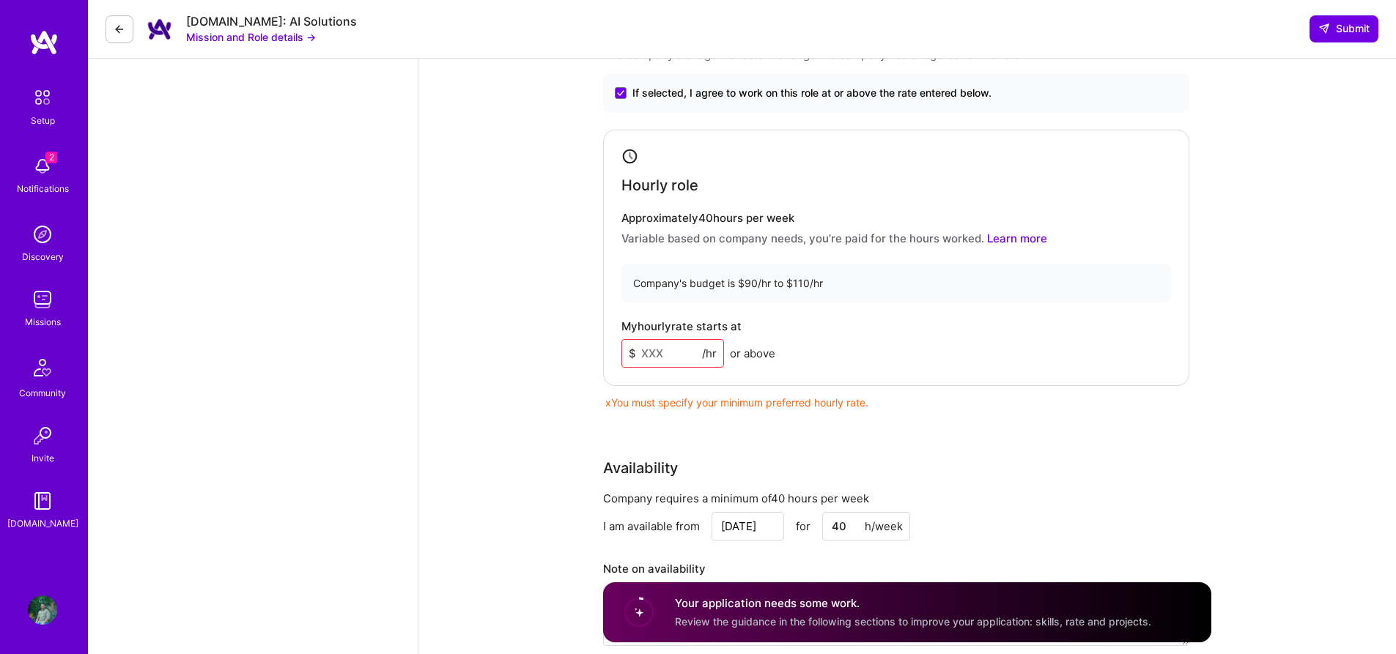
click at [659, 355] on input at bounding box center [672, 353] width 103 height 29
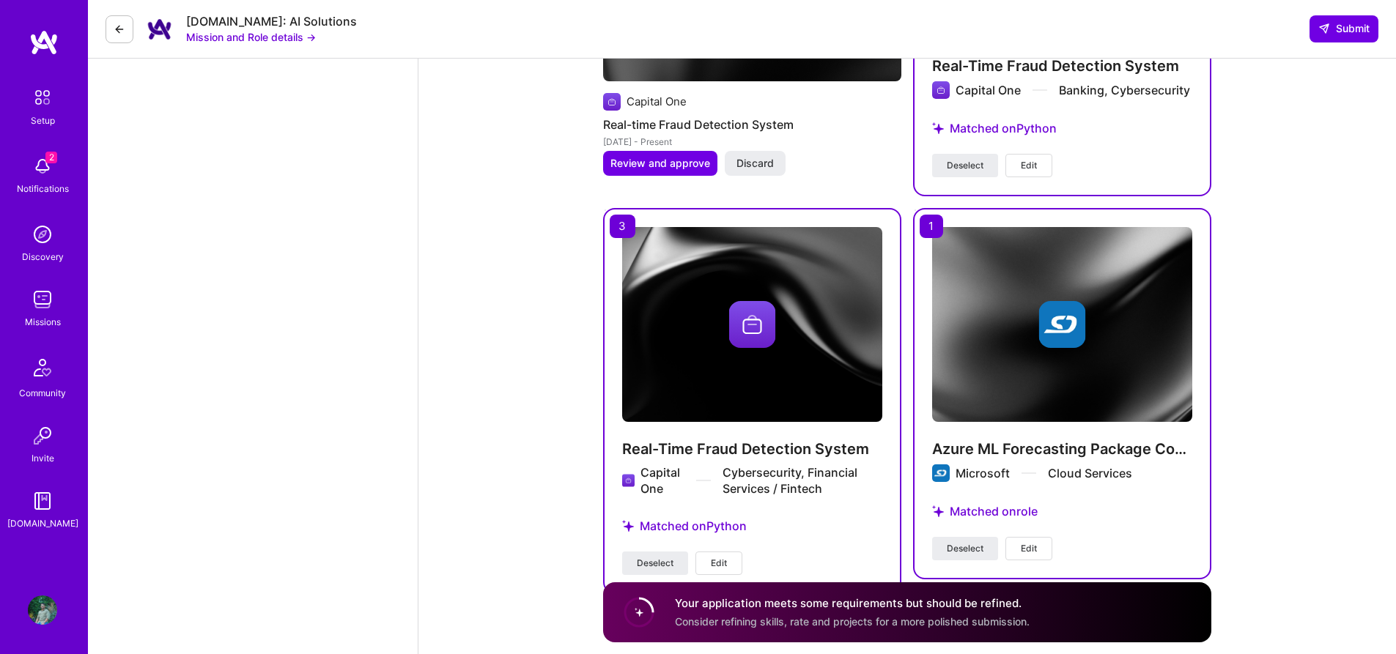
scroll to position [2866, 0]
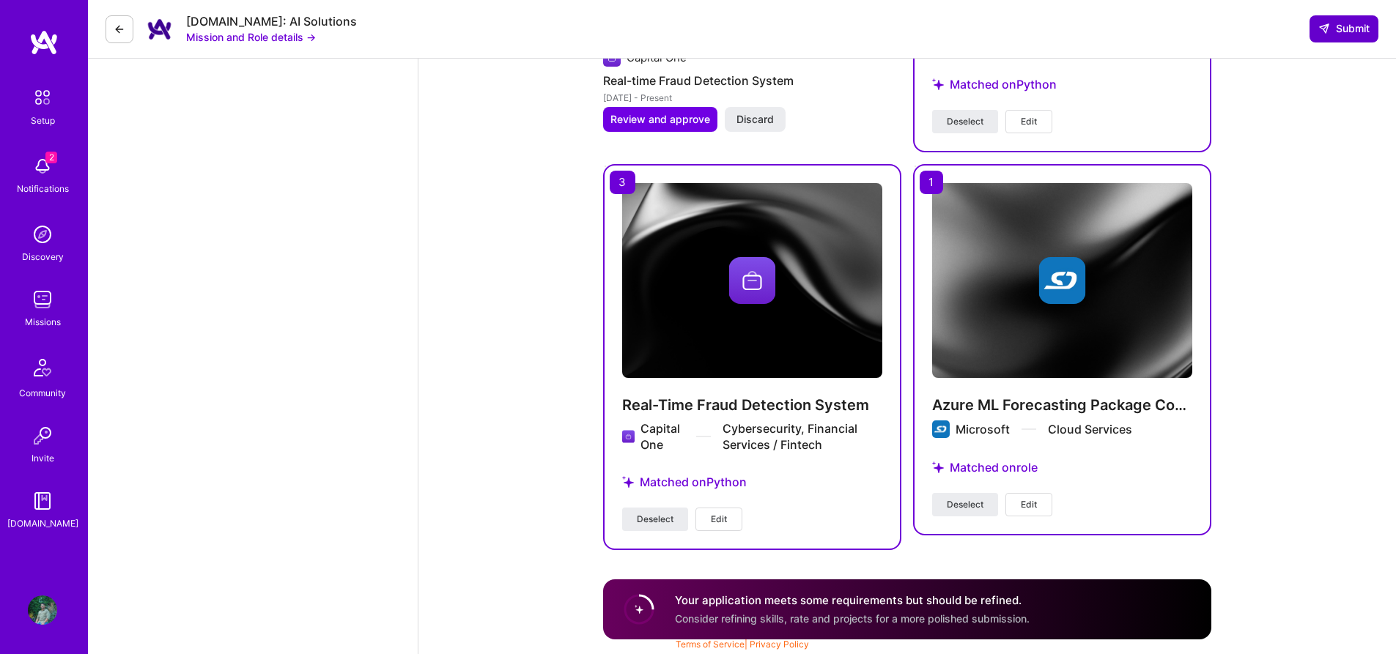
type input "90"
click at [1330, 23] on span "Submit" at bounding box center [1343, 28] width 51 height 15
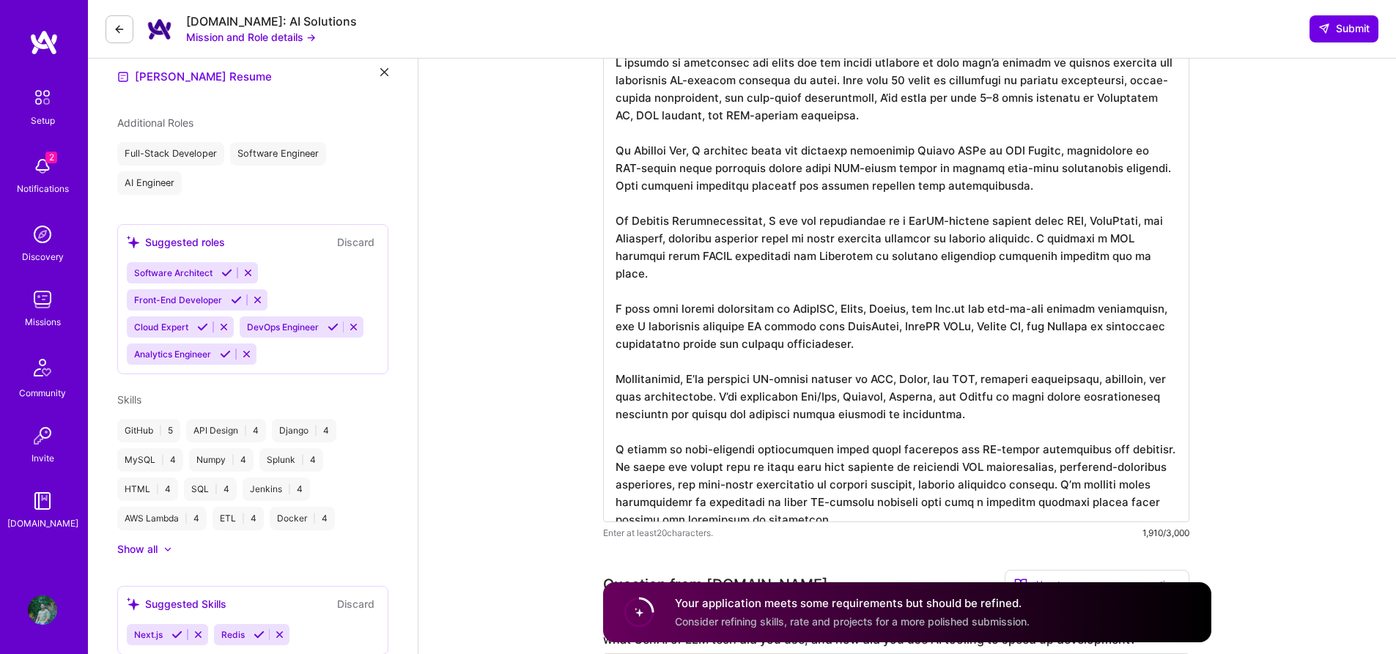
scroll to position [0, 0]
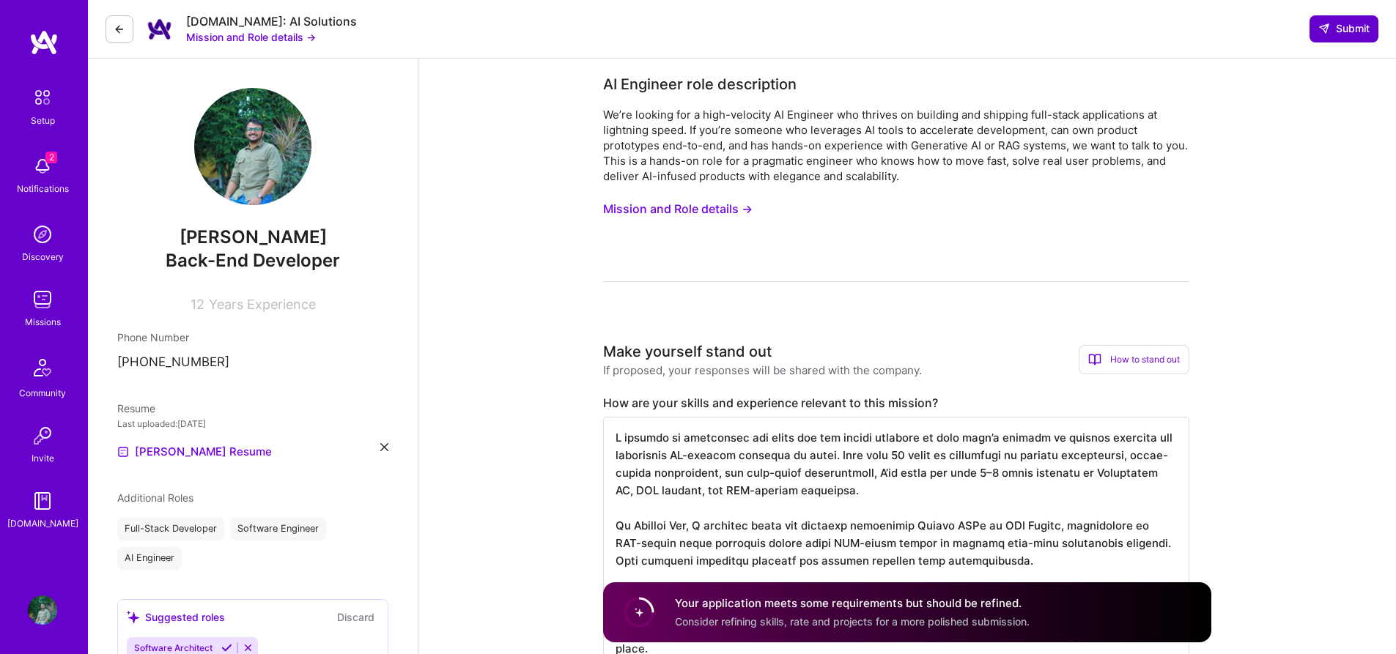
click at [1349, 22] on span "Submit" at bounding box center [1343, 28] width 51 height 15
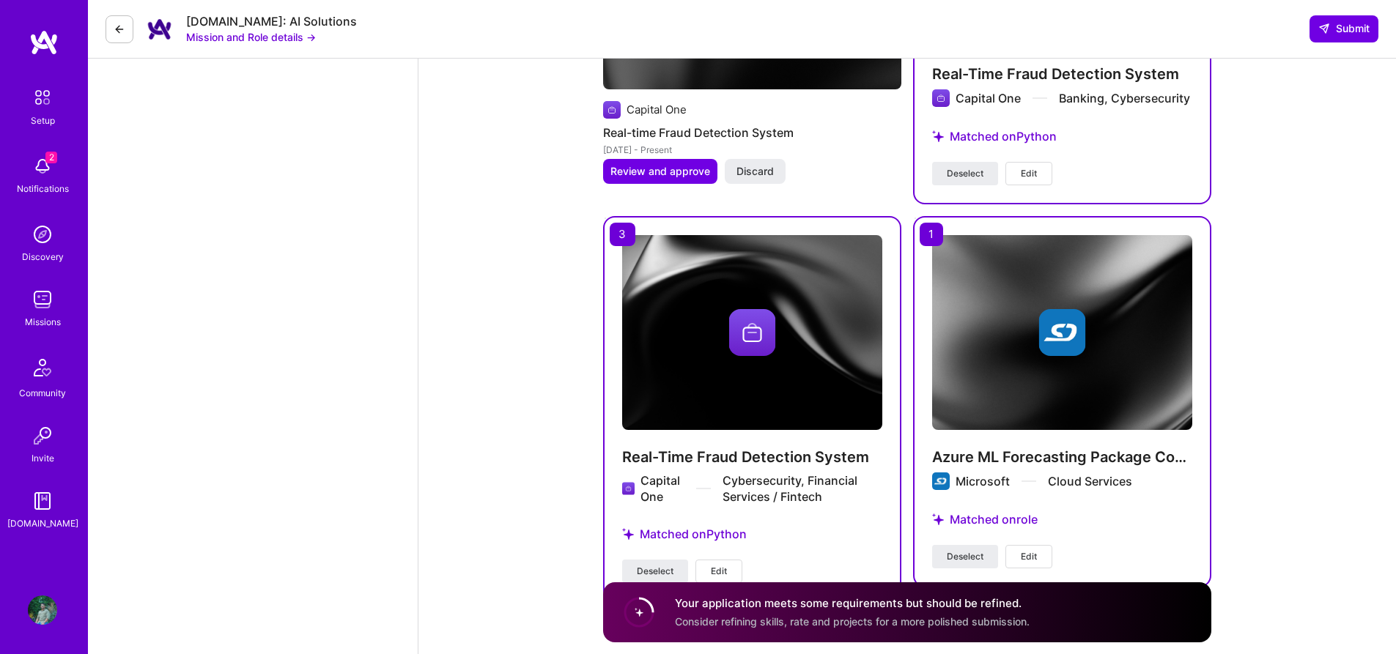
scroll to position [2866, 0]
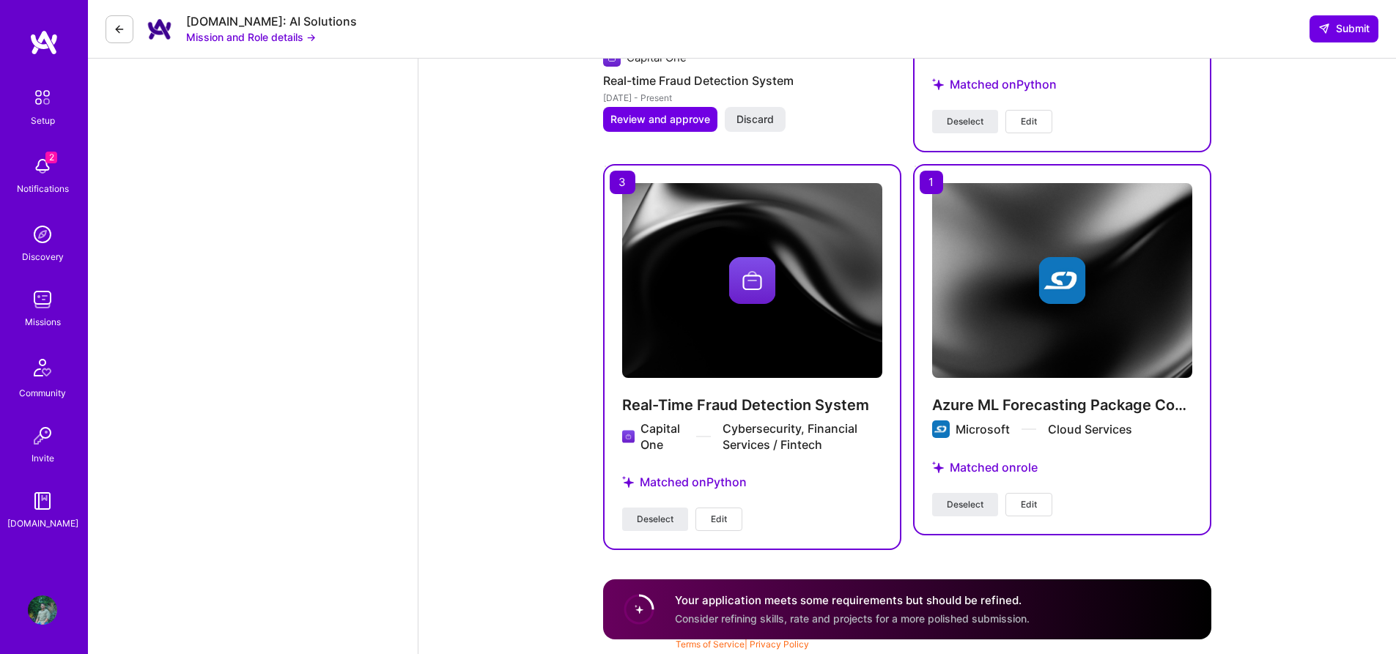
click at [640, 611] on circle at bounding box center [639, 610] width 28 height 28
drag, startPoint x: 679, startPoint y: 617, endPoint x: 931, endPoint y: 620, distance: 252.8
click at [931, 620] on span "Consider refining skills, rate and projects for a more polished submission." at bounding box center [852, 619] width 355 height 12
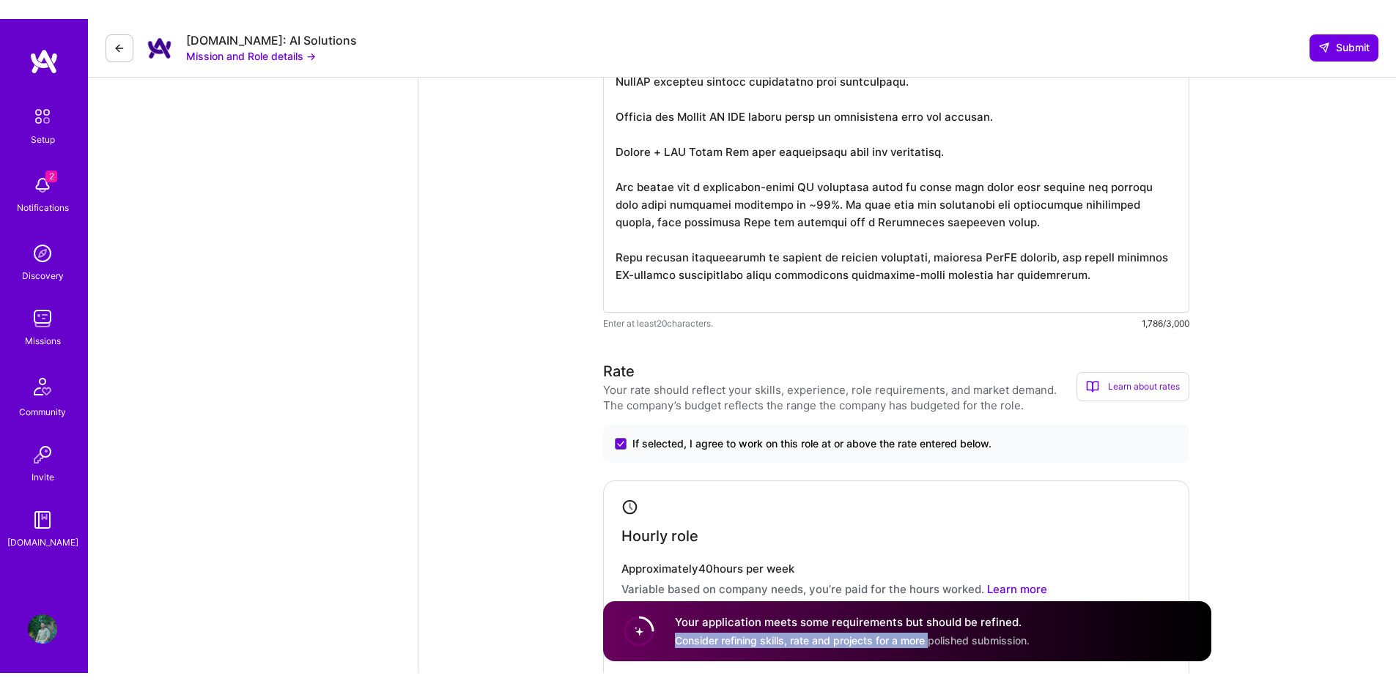
scroll to position [1391, 0]
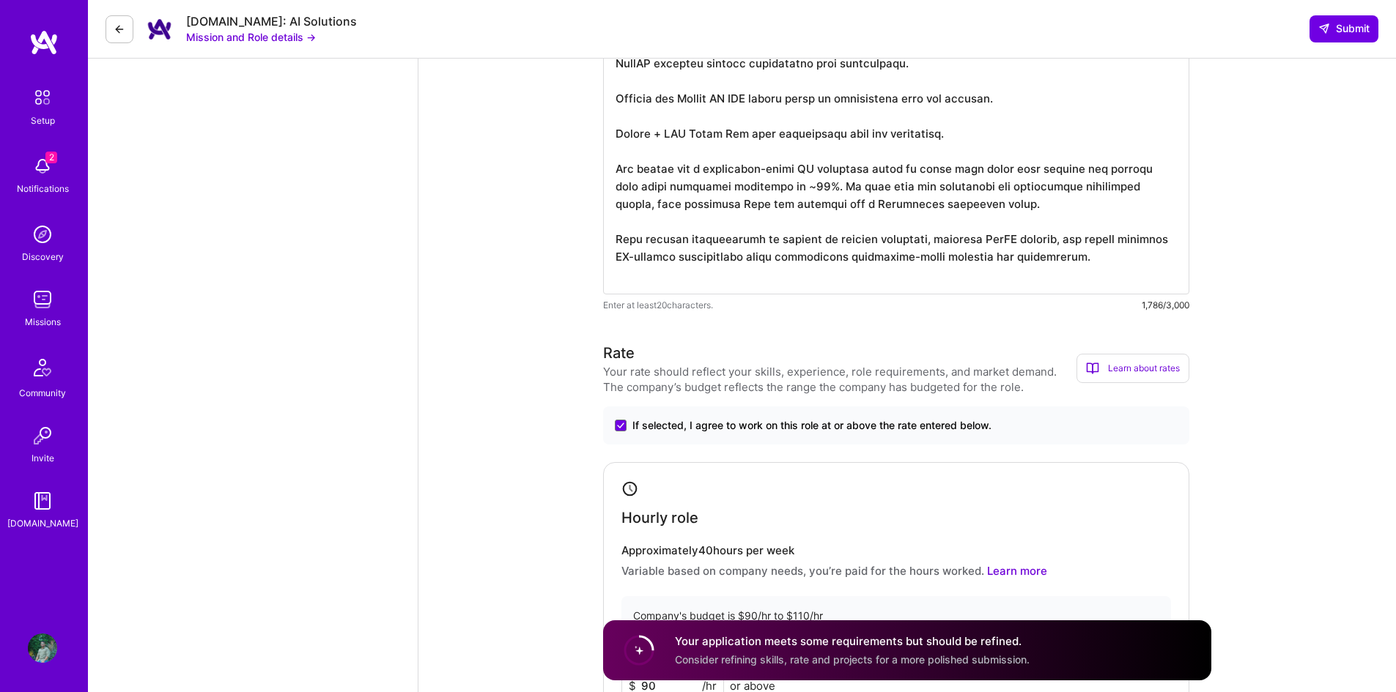
click at [301, 259] on div "[PERSON_NAME] Back-End Developer 12 Years Experience Phone Number [PHONE_NUMBER…" at bounding box center [253, 399] width 330 height 3462
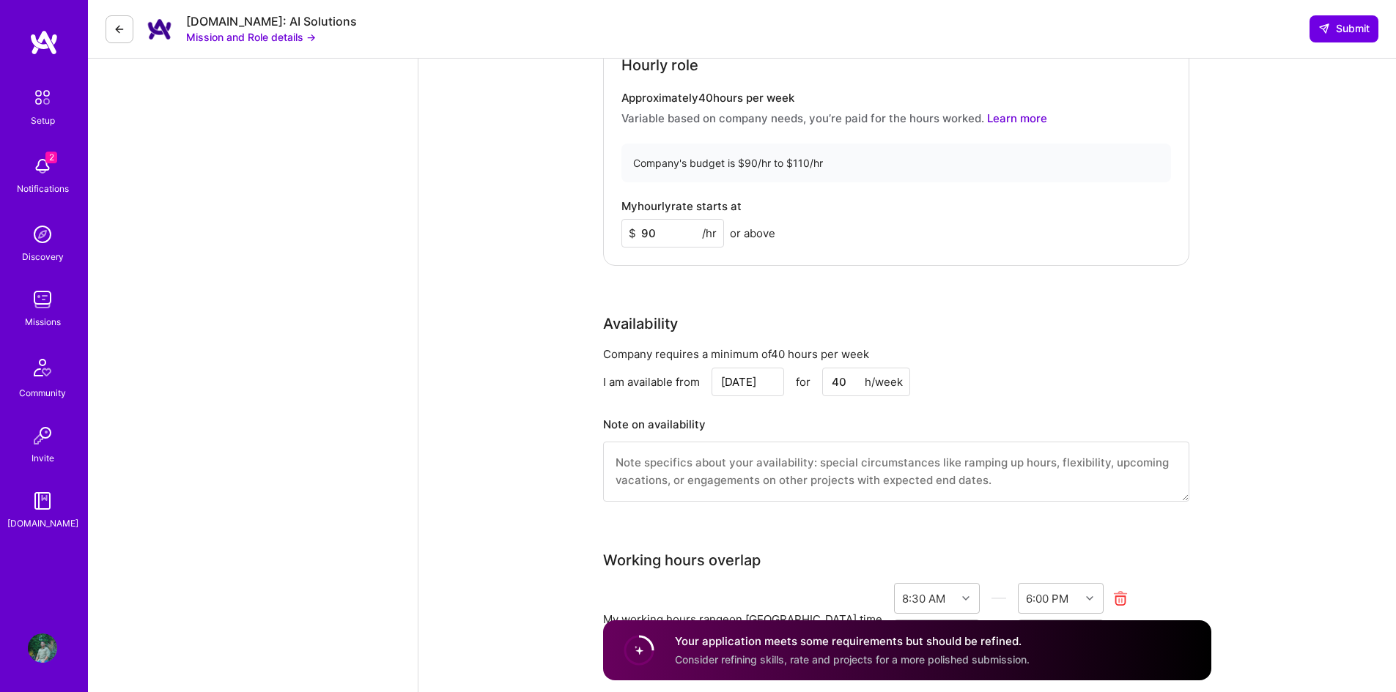
scroll to position [1841, 0]
click at [670, 234] on input "90" at bounding box center [672, 236] width 103 height 29
type input "90"
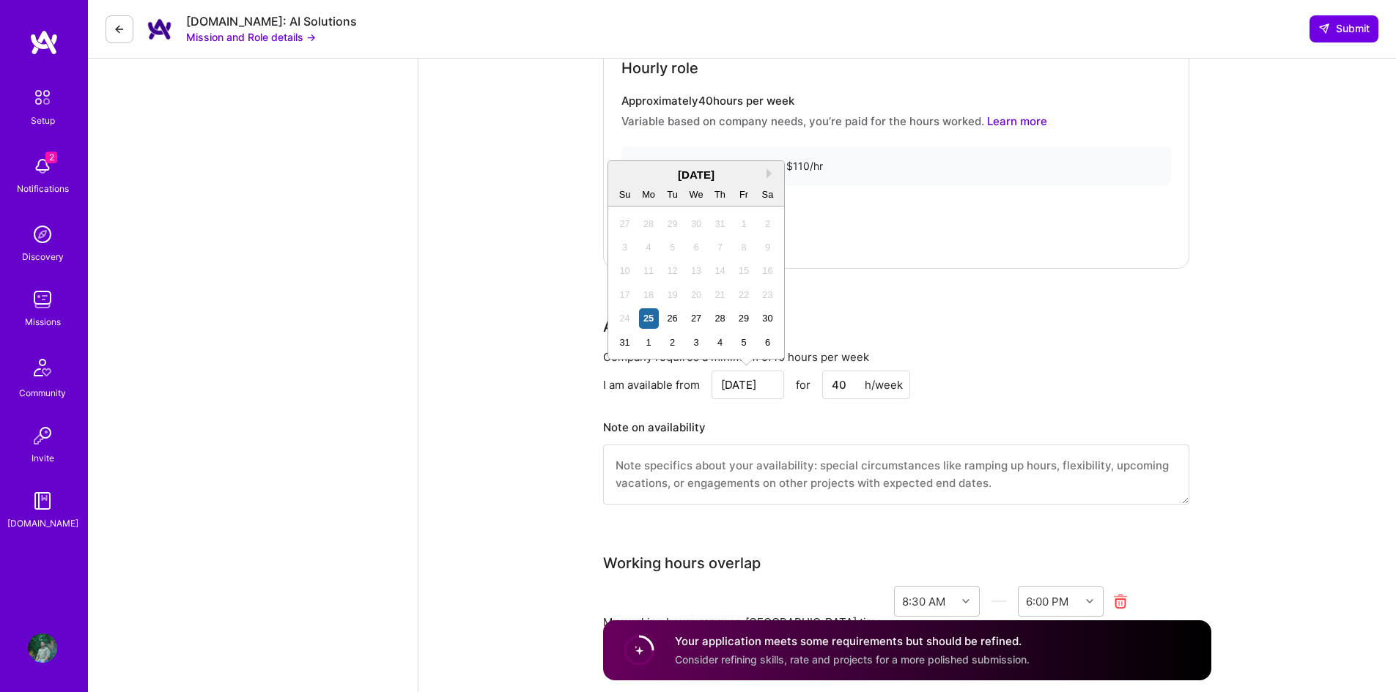
click at [750, 387] on input "[DATE]" at bounding box center [747, 385] width 73 height 29
click at [649, 344] on div "1" at bounding box center [649, 343] width 20 height 20
type input "[DATE]"
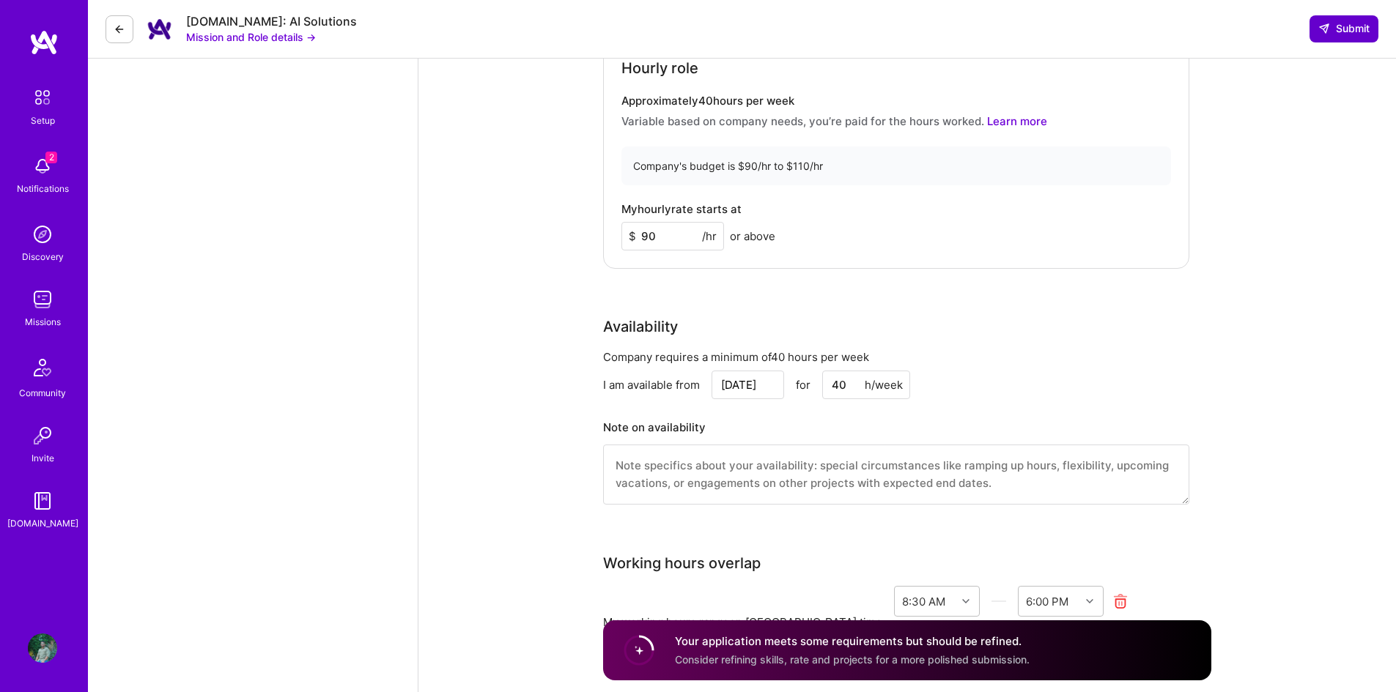
click at [1327, 26] on icon at bounding box center [1324, 29] width 12 height 12
click at [1345, 29] on span "Submit" at bounding box center [1343, 28] width 51 height 15
click at [1346, 29] on span "Submit" at bounding box center [1343, 28] width 51 height 15
click at [1345, 29] on span "Submit" at bounding box center [1343, 28] width 51 height 15
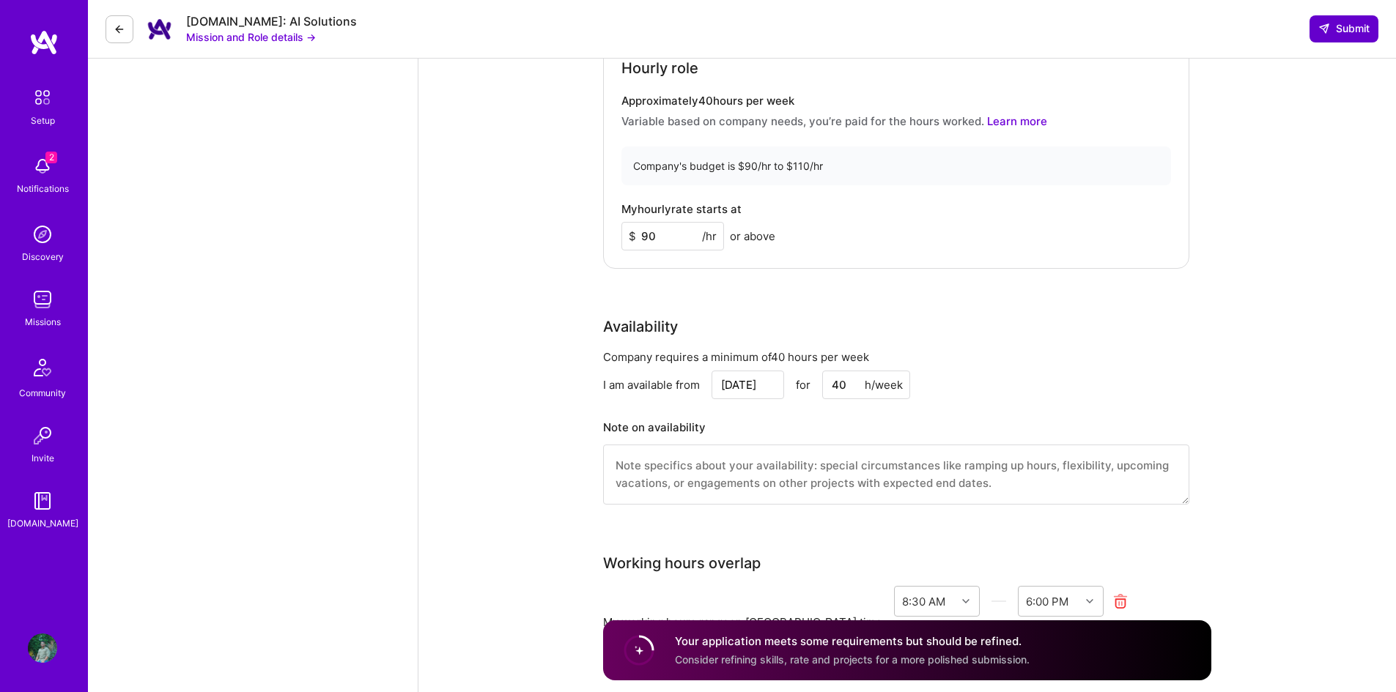
click at [1330, 32] on span "Submit" at bounding box center [1343, 28] width 51 height 15
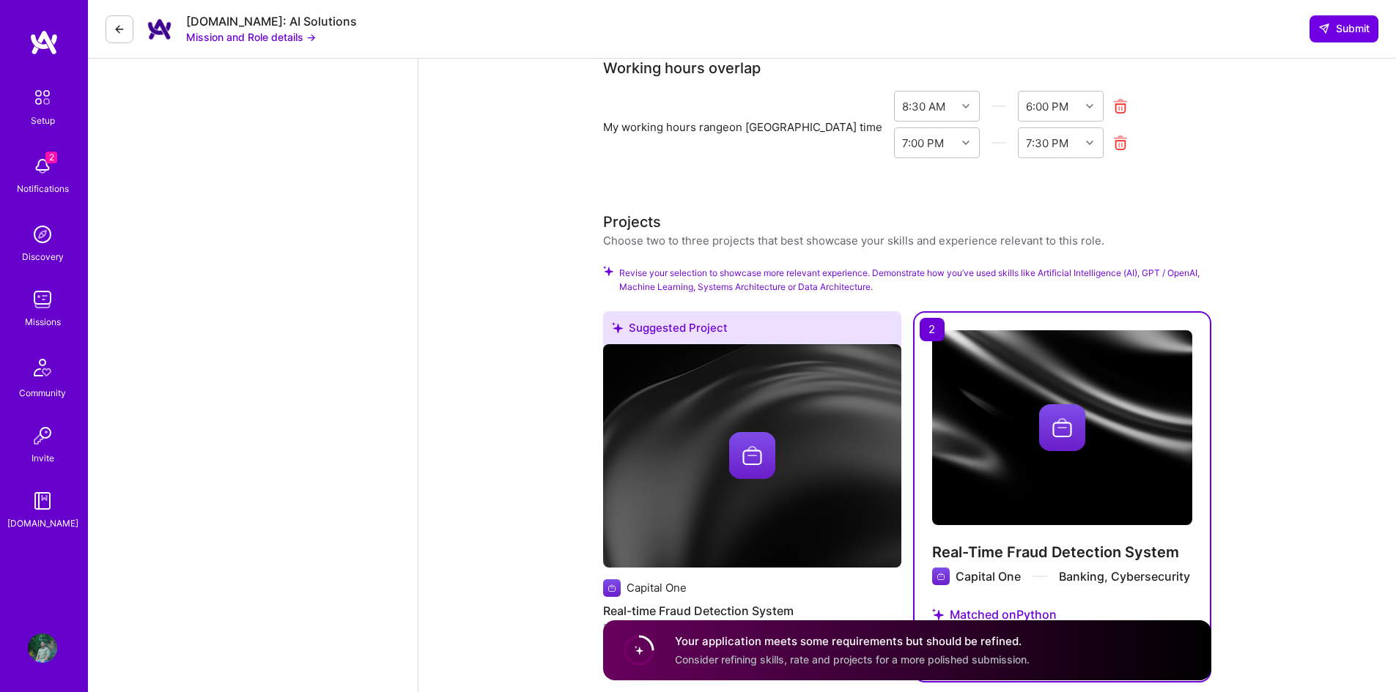
scroll to position [2337, 0]
click at [1112, 142] on icon at bounding box center [1120, 142] width 17 height 17
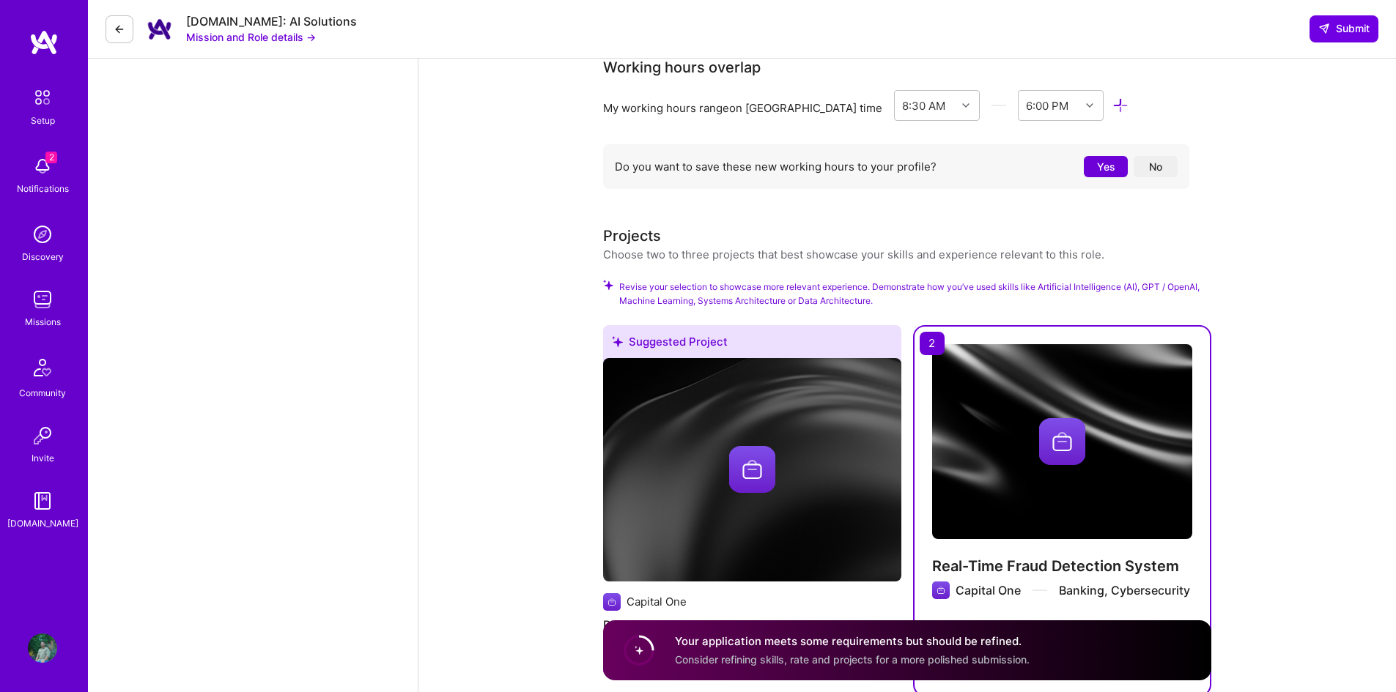
click at [1101, 165] on button "Yes" at bounding box center [1106, 166] width 44 height 21
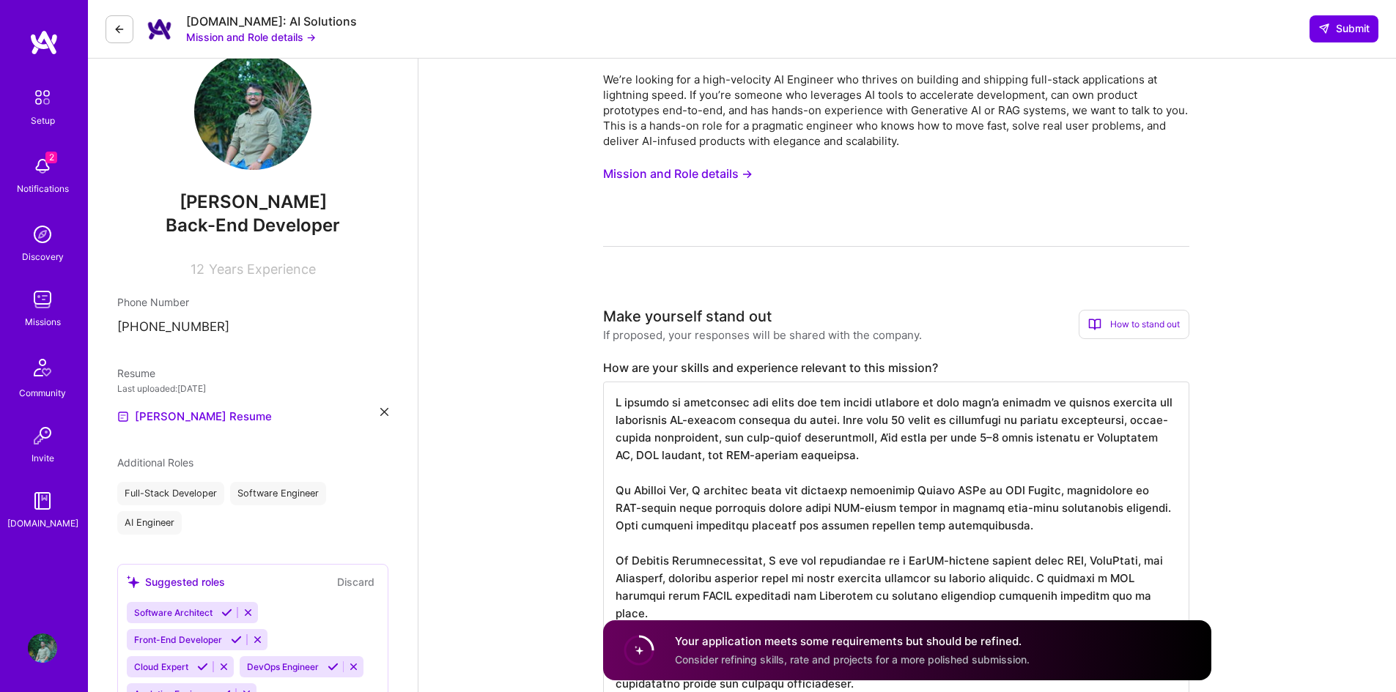
scroll to position [0, 0]
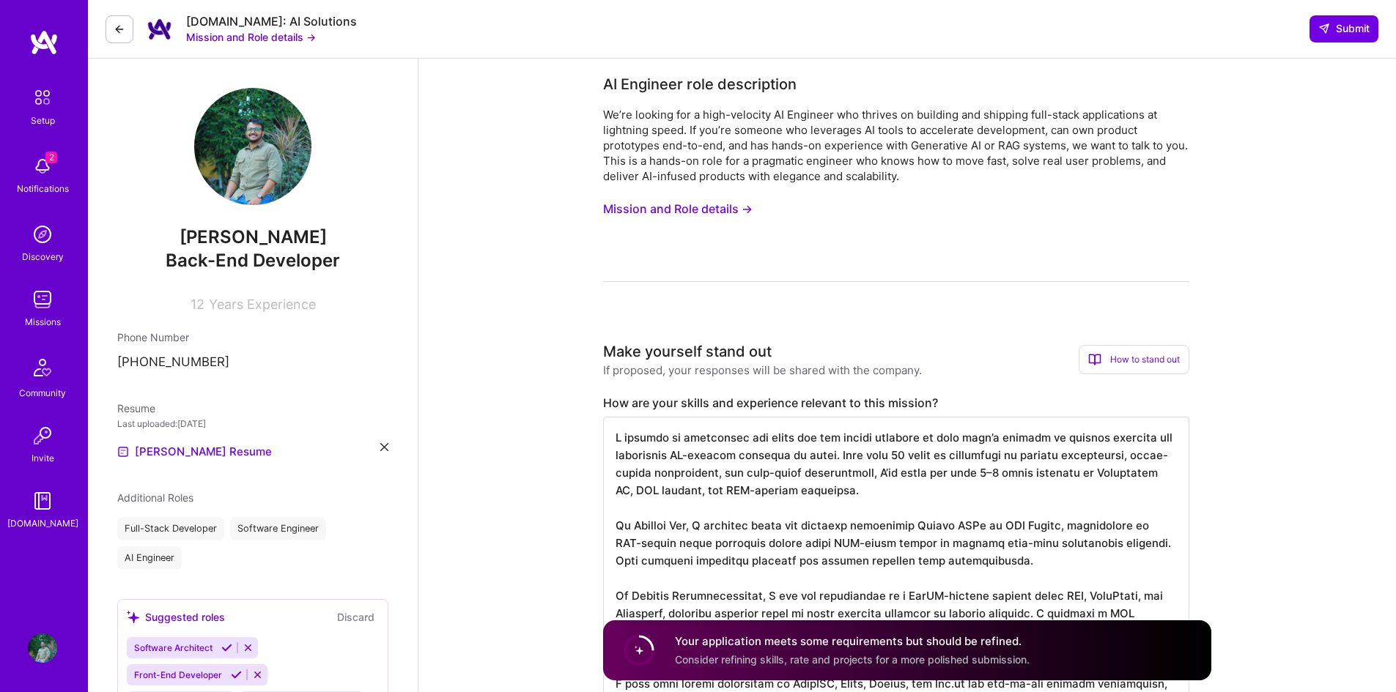
click at [724, 206] on button "Mission and Role details →" at bounding box center [677, 209] width 149 height 27
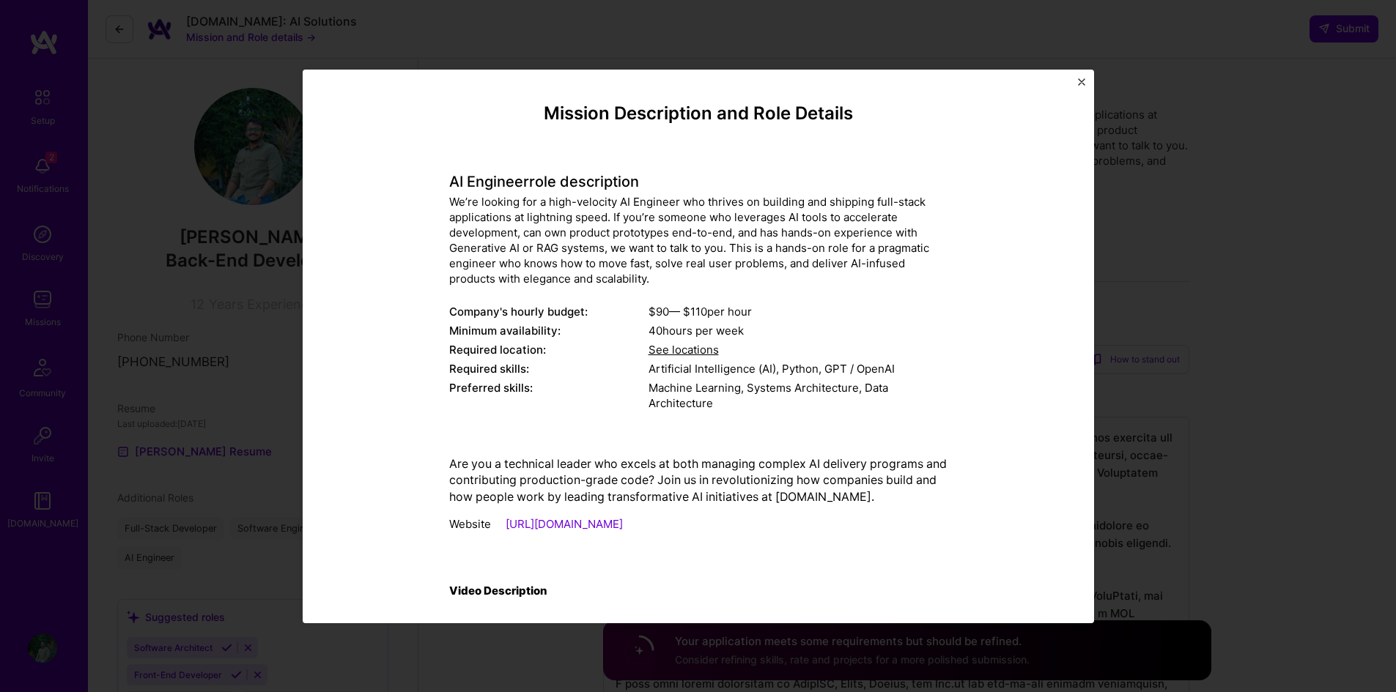
click at [670, 346] on span "See locations" at bounding box center [683, 350] width 70 height 14
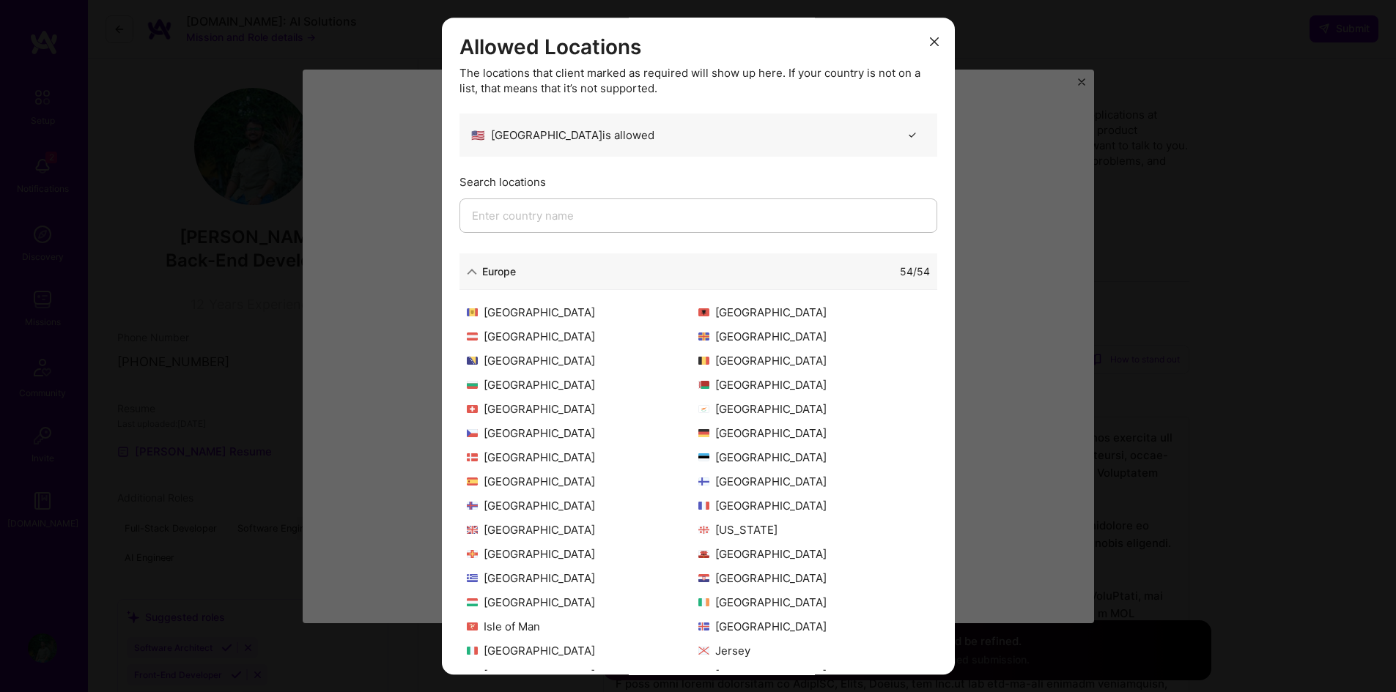
click at [694, 209] on input "modal" at bounding box center [698, 216] width 478 height 34
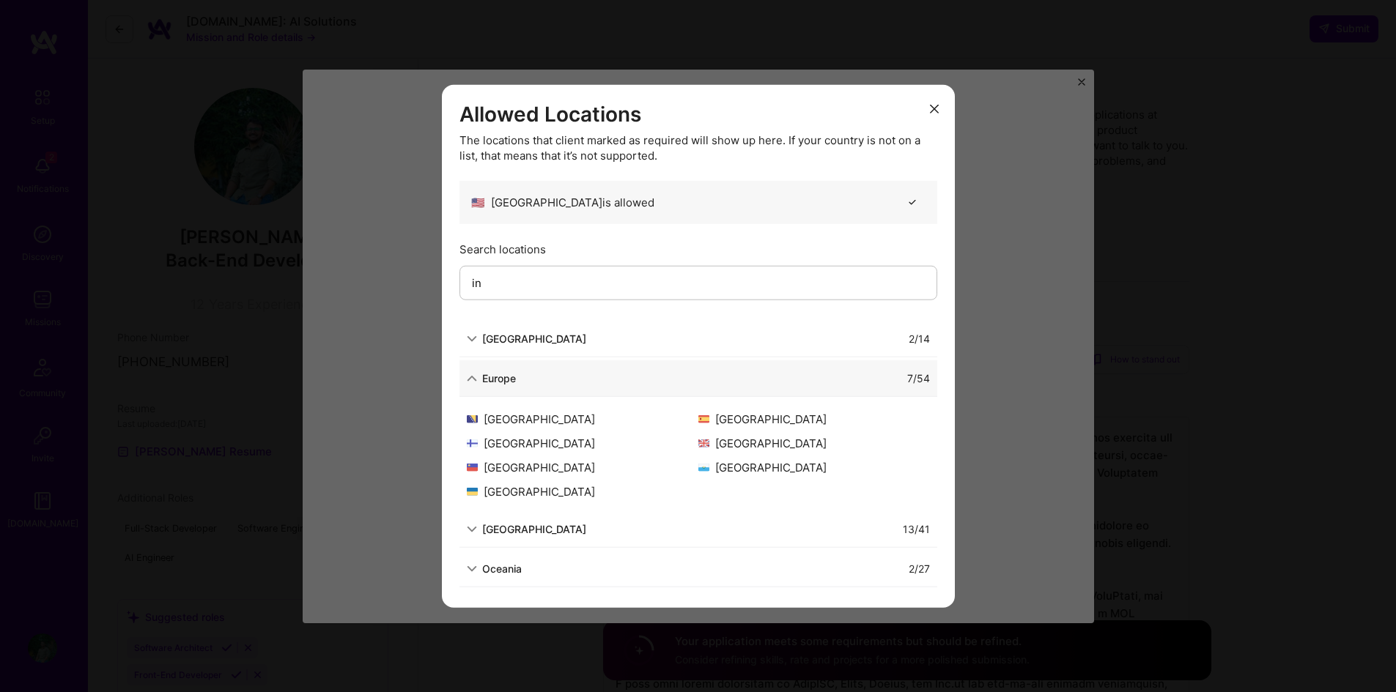
type input "in"
click at [934, 108] on icon "modal" at bounding box center [934, 109] width 9 height 9
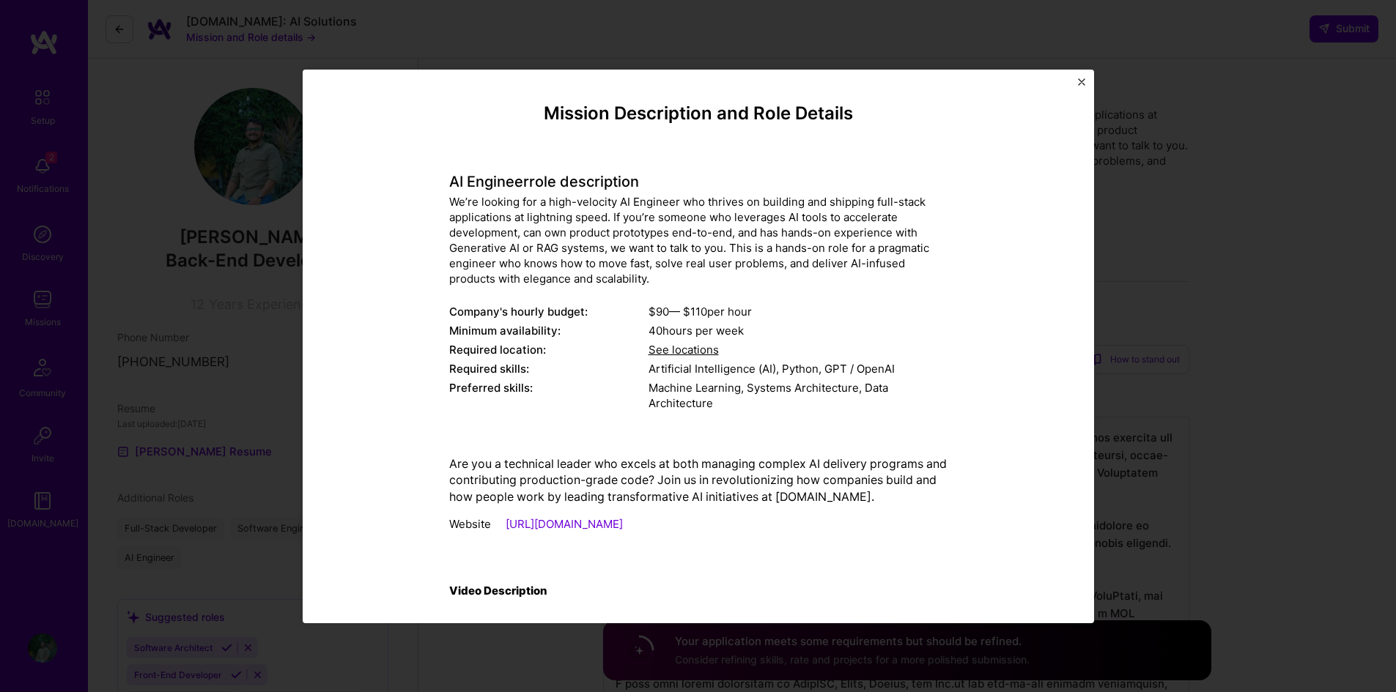
click at [1081, 77] on div "Mission Description and Role Details AI Engineer role description We’re looking…" at bounding box center [698, 347] width 791 height 554
click at [1082, 83] on img "Close" at bounding box center [1081, 81] width 7 height 7
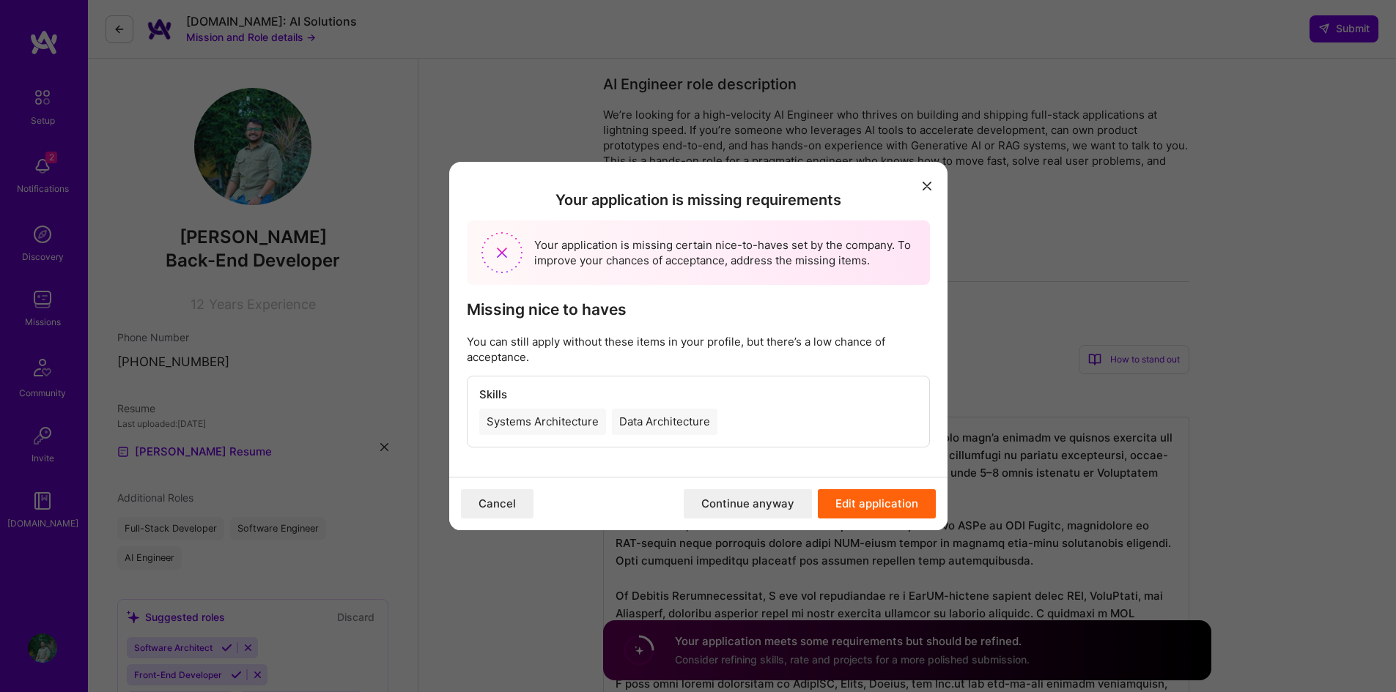
click at [772, 498] on button "Continue anyway" at bounding box center [748, 503] width 128 height 29
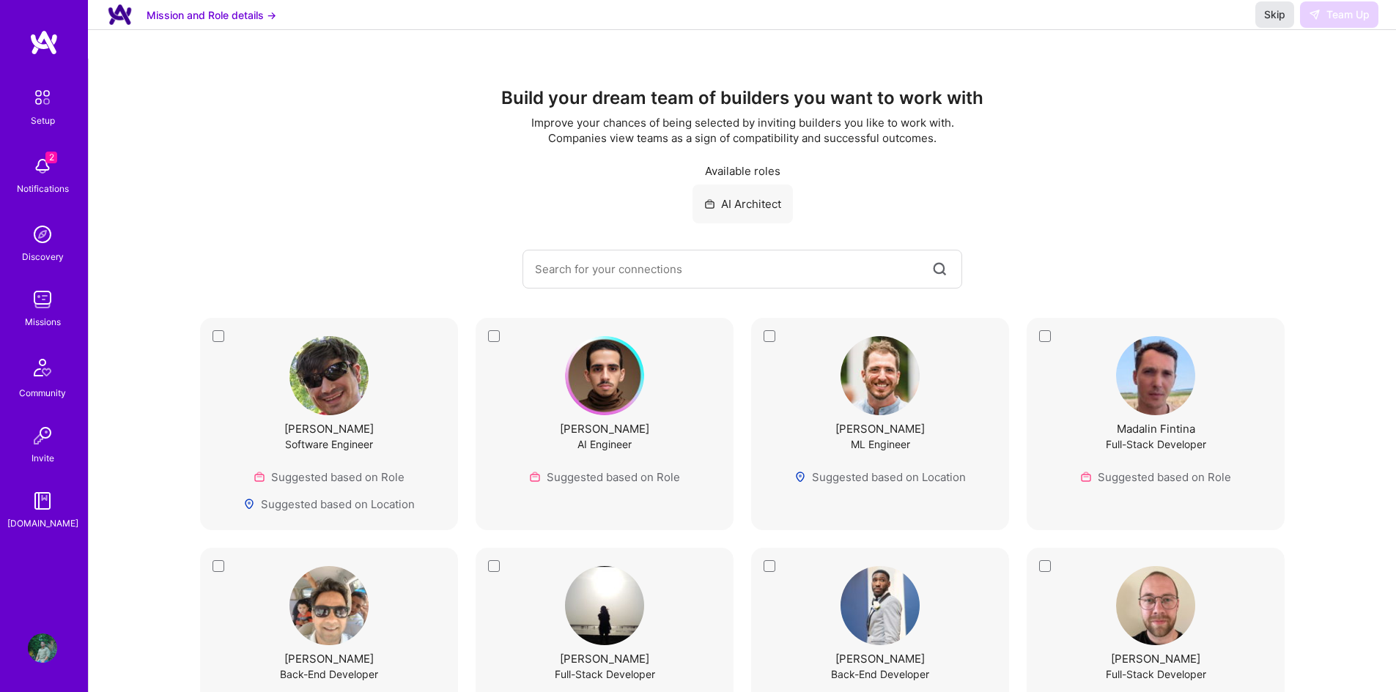
click at [1274, 22] on span "Skip" at bounding box center [1274, 14] width 21 height 15
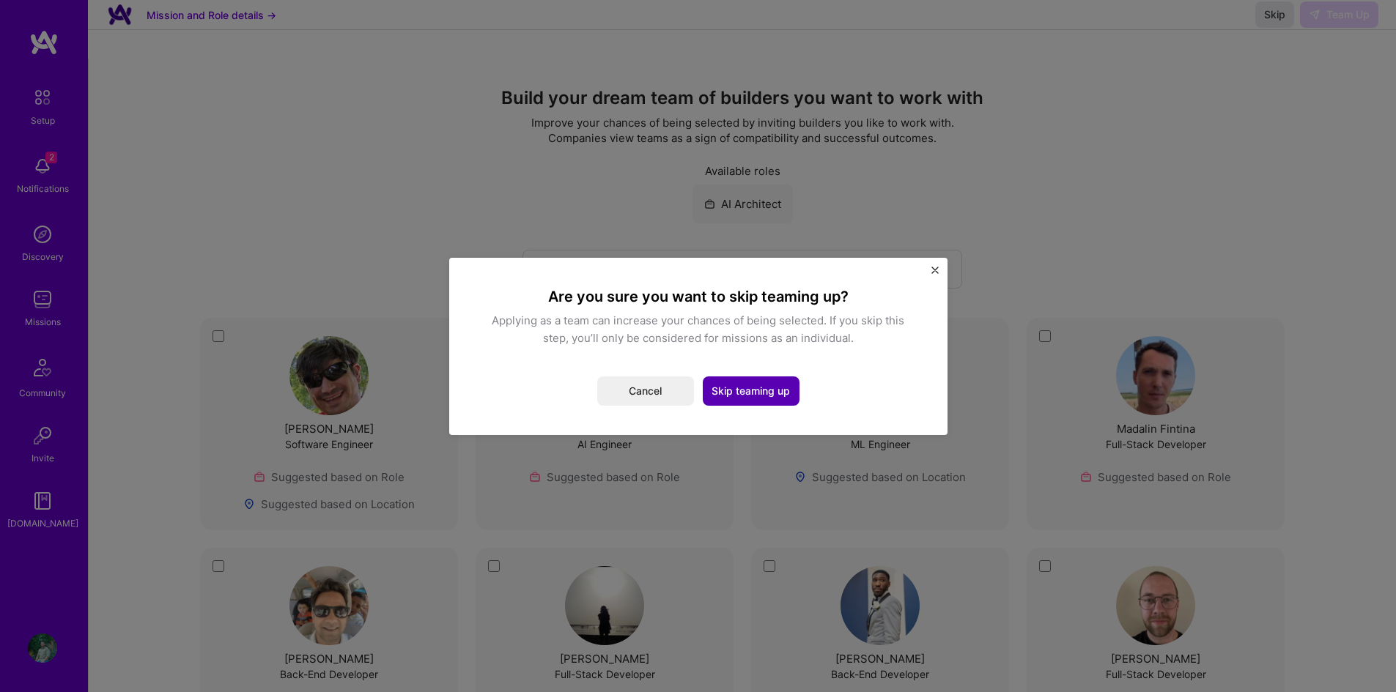
click at [775, 382] on button "Skip teaming up" at bounding box center [751, 391] width 97 height 29
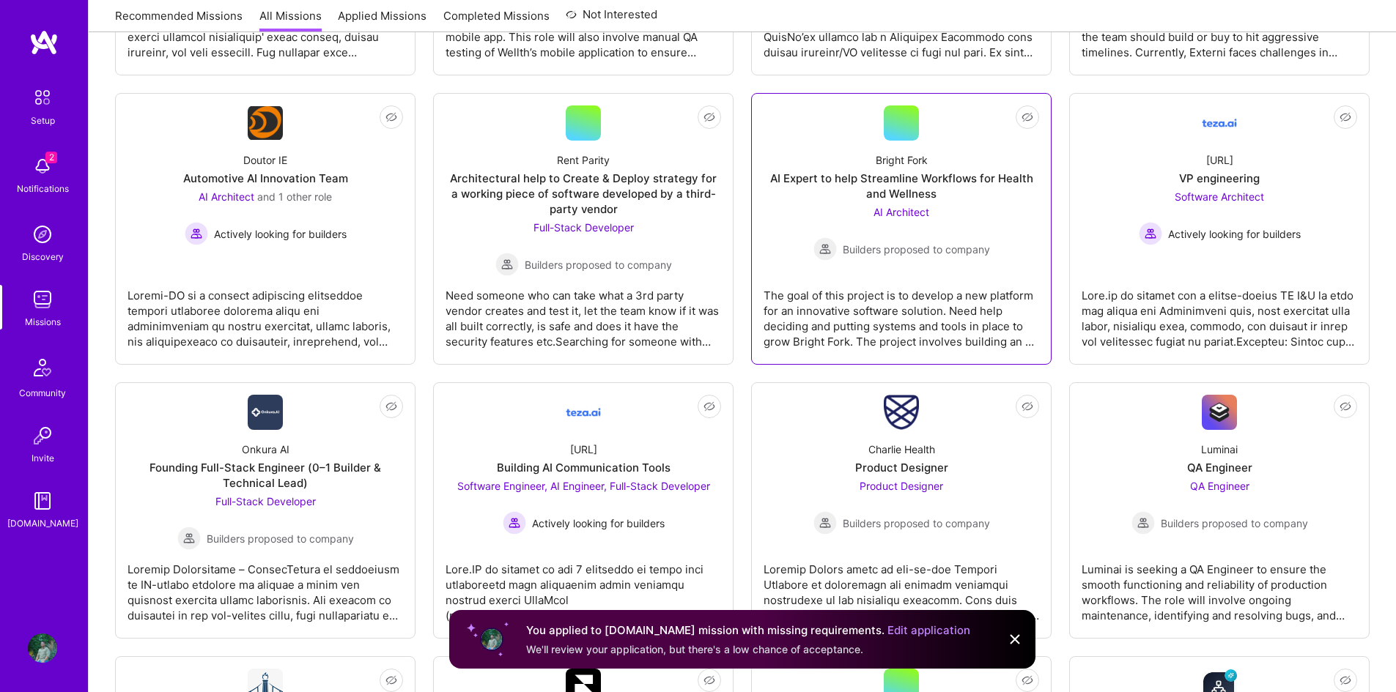
scroll to position [474, 0]
